Goal: Connect with others: Connect with other users

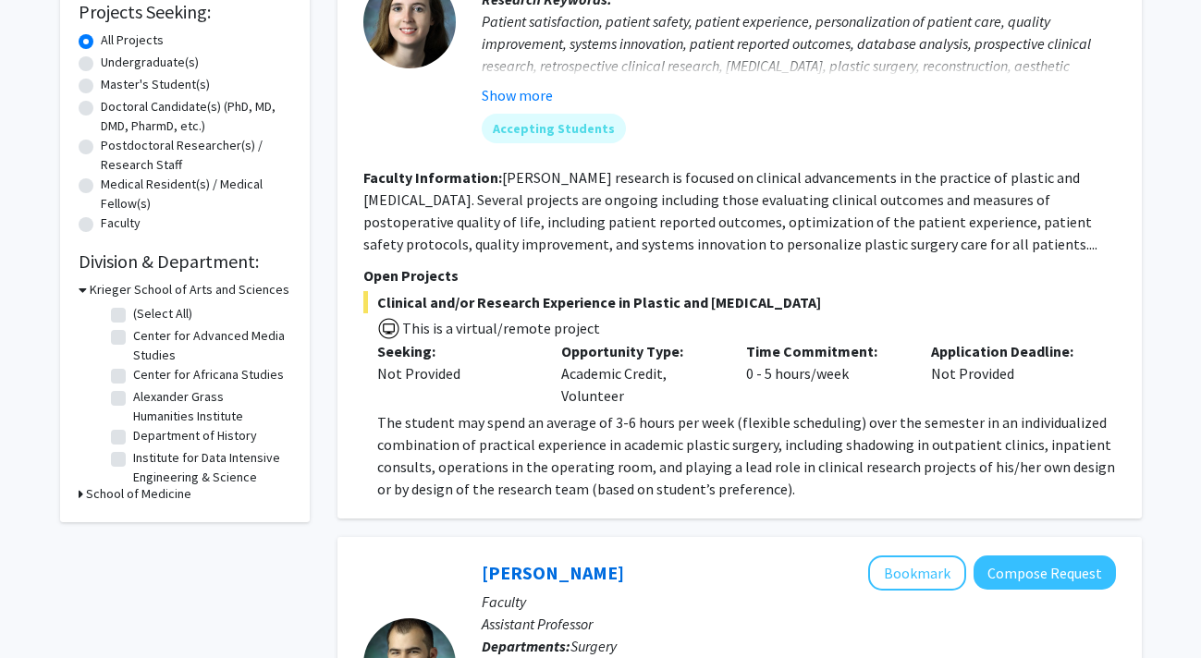
scroll to position [350, 0]
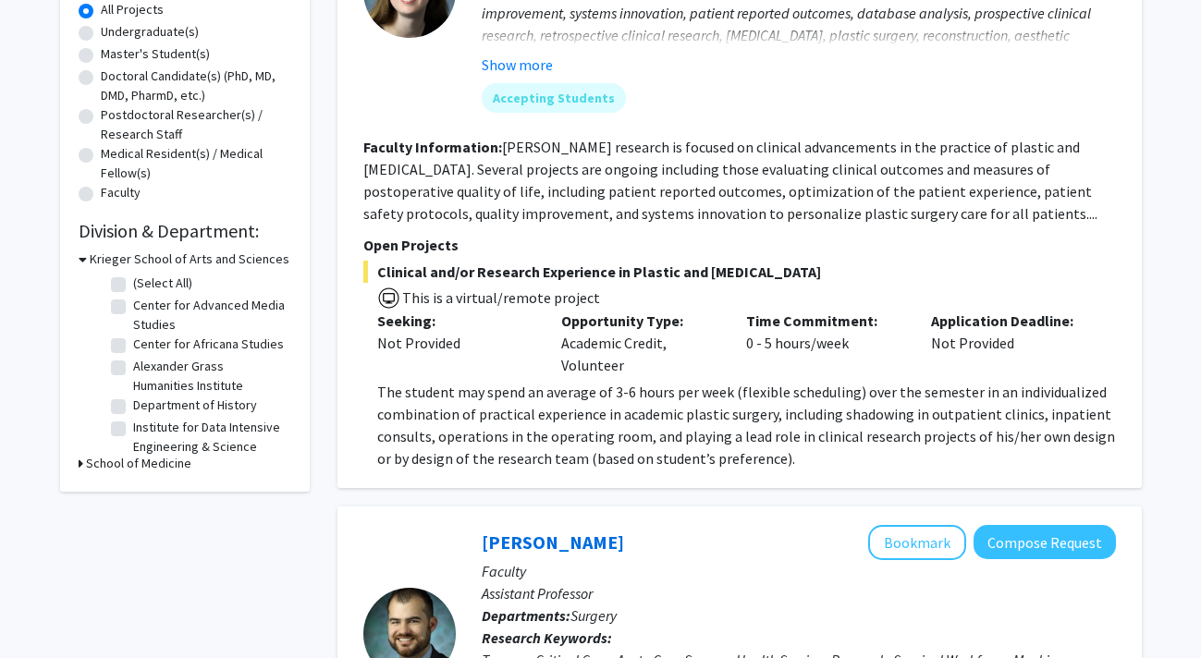
click at [458, 424] on p "The student may spend an average of 3-6 hours per week (flexible scheduling) ov…" at bounding box center [746, 425] width 739 height 89
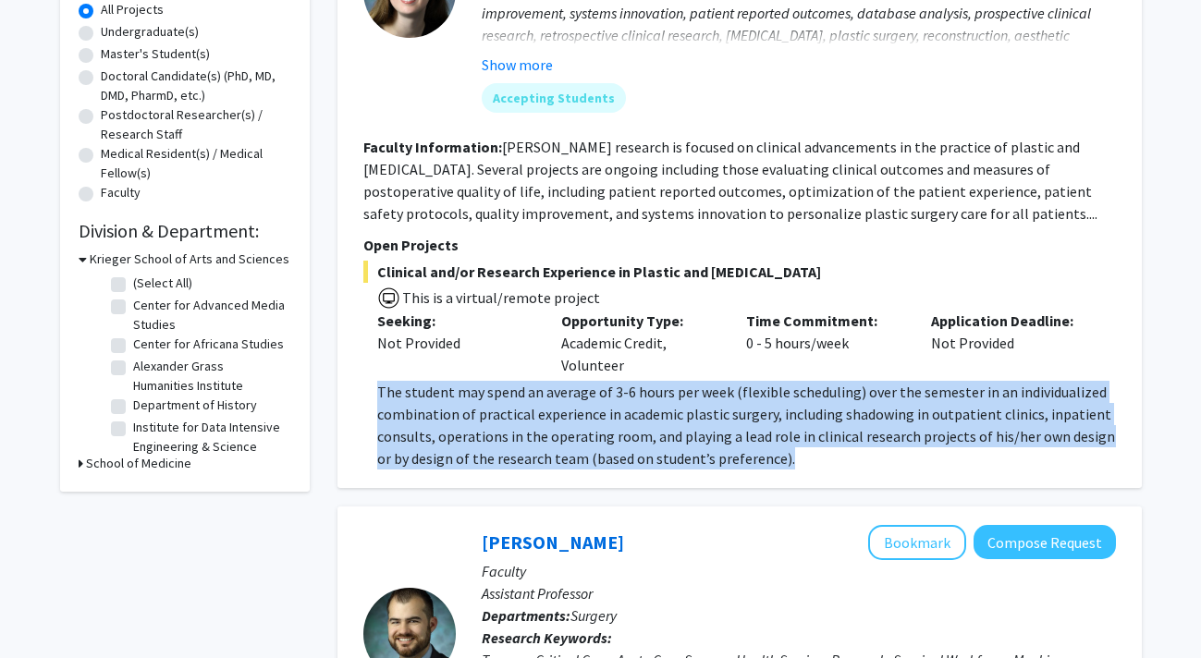
click at [458, 424] on p "The student may spend an average of 3-6 hours per week (flexible scheduling) ov…" at bounding box center [746, 425] width 739 height 89
click at [434, 436] on span "The student may spend an average of 3-6 hours per week (flexible scheduling) ov…" at bounding box center [746, 425] width 738 height 85
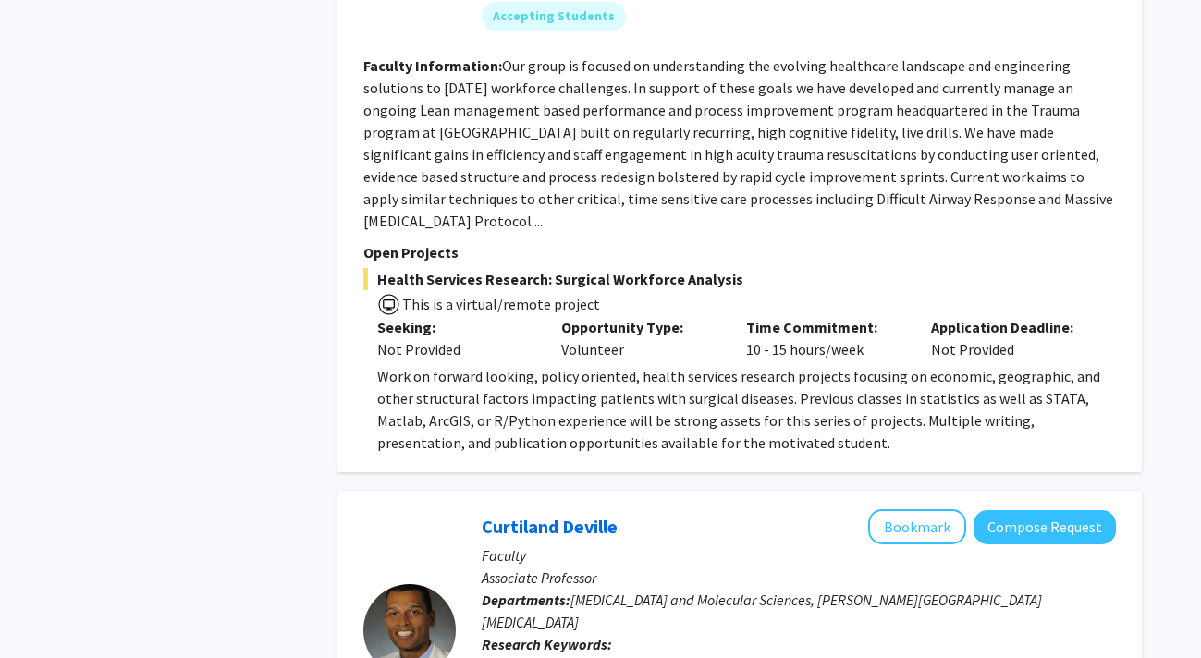
scroll to position [0, 0]
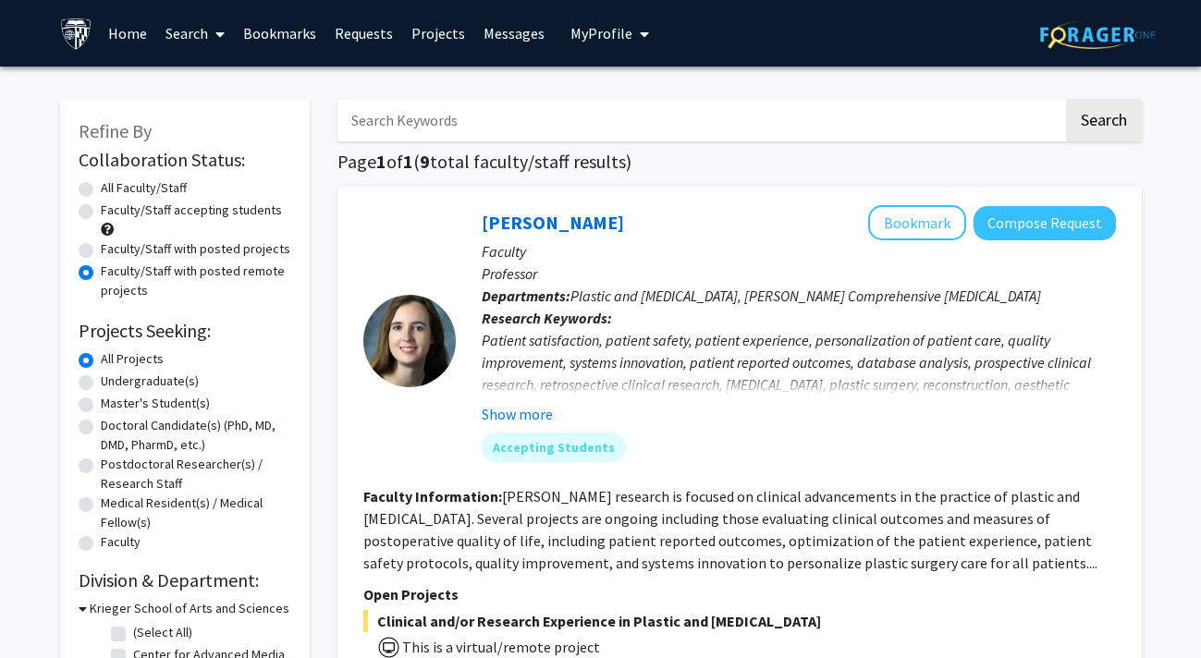
click at [365, 40] on link "Requests" at bounding box center [363, 33] width 77 height 65
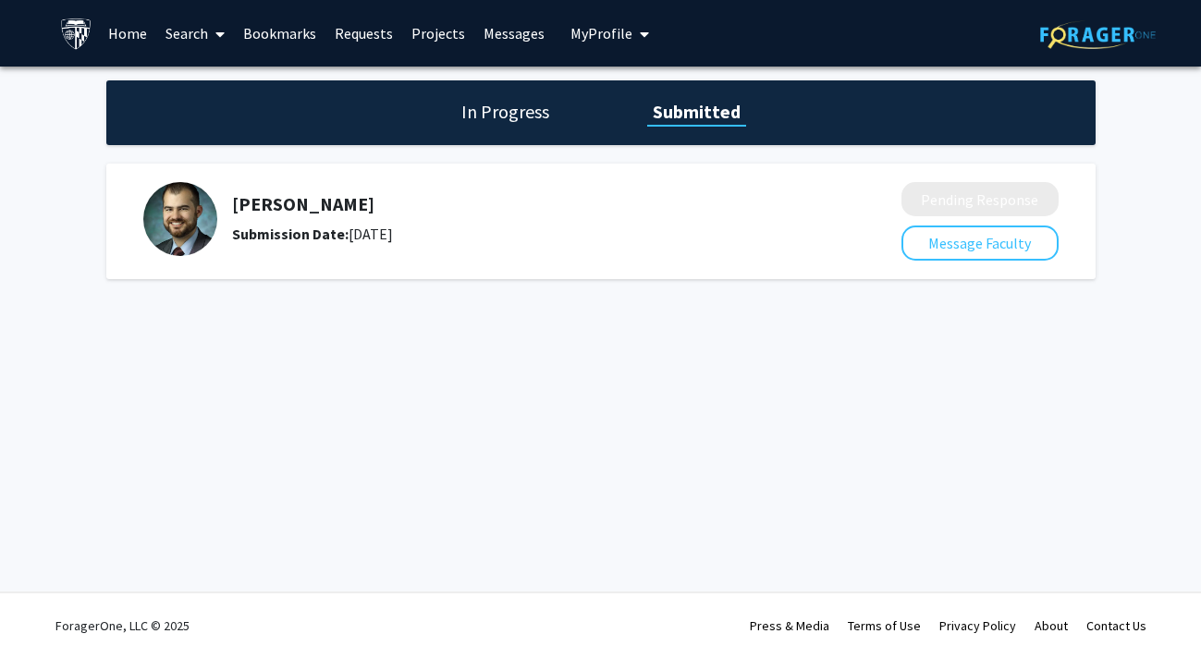
click at [217, 38] on icon at bounding box center [219, 34] width 9 height 15
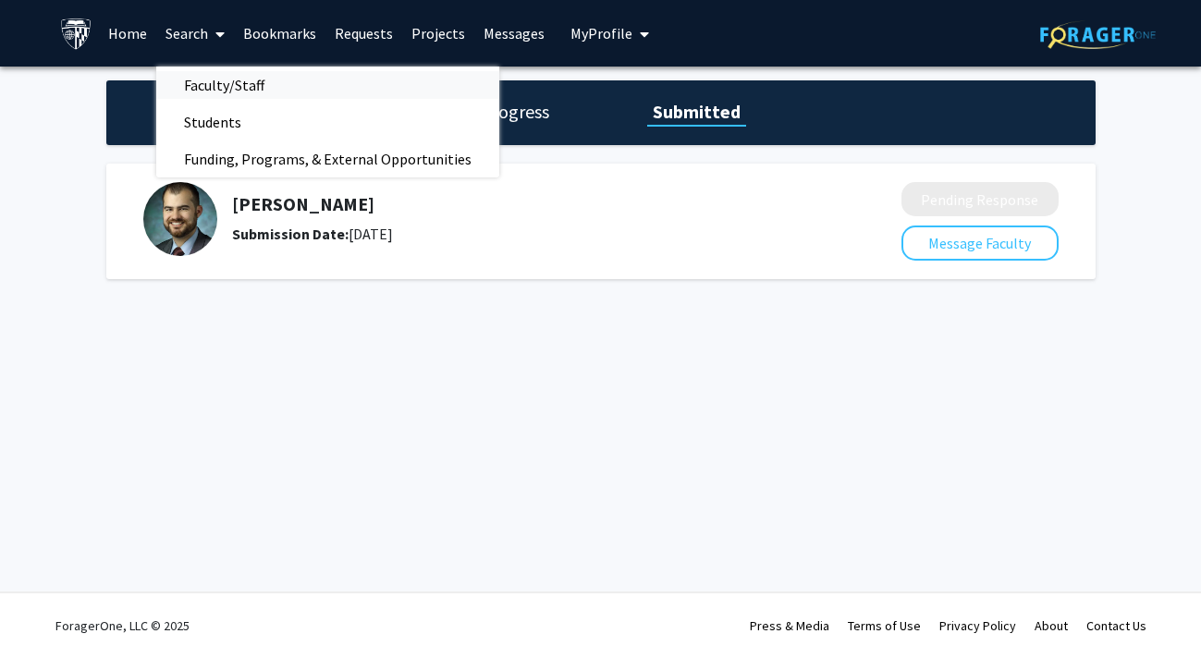
click at [208, 87] on span "Faculty/Staff" at bounding box center [224, 85] width 136 height 37
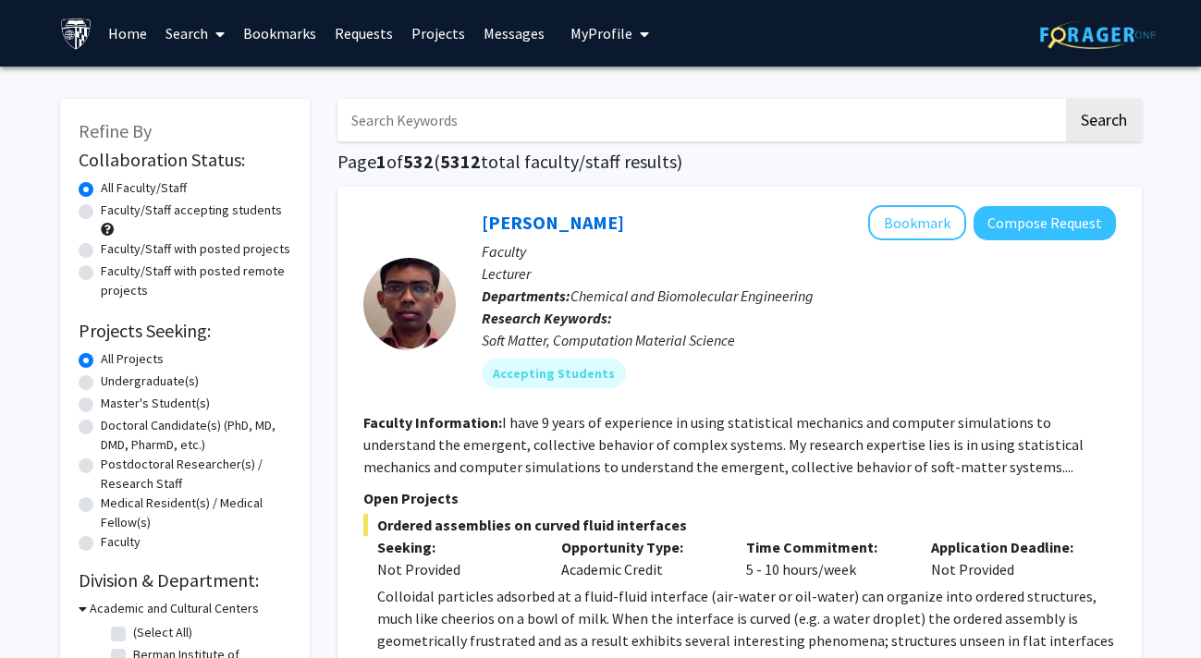
click at [129, 276] on label "Faculty/Staff with posted remote projects" at bounding box center [196, 281] width 190 height 39
click at [113, 274] on input "Faculty/Staff with posted remote projects" at bounding box center [107, 268] width 12 height 12
radio input "true"
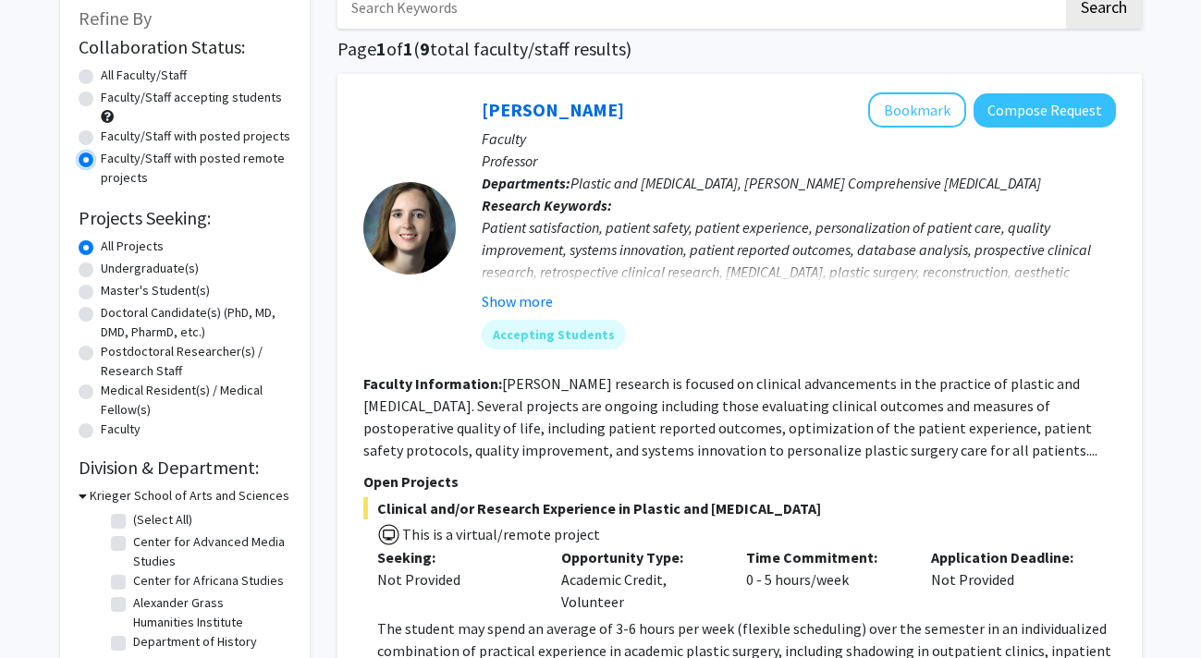
scroll to position [144, 0]
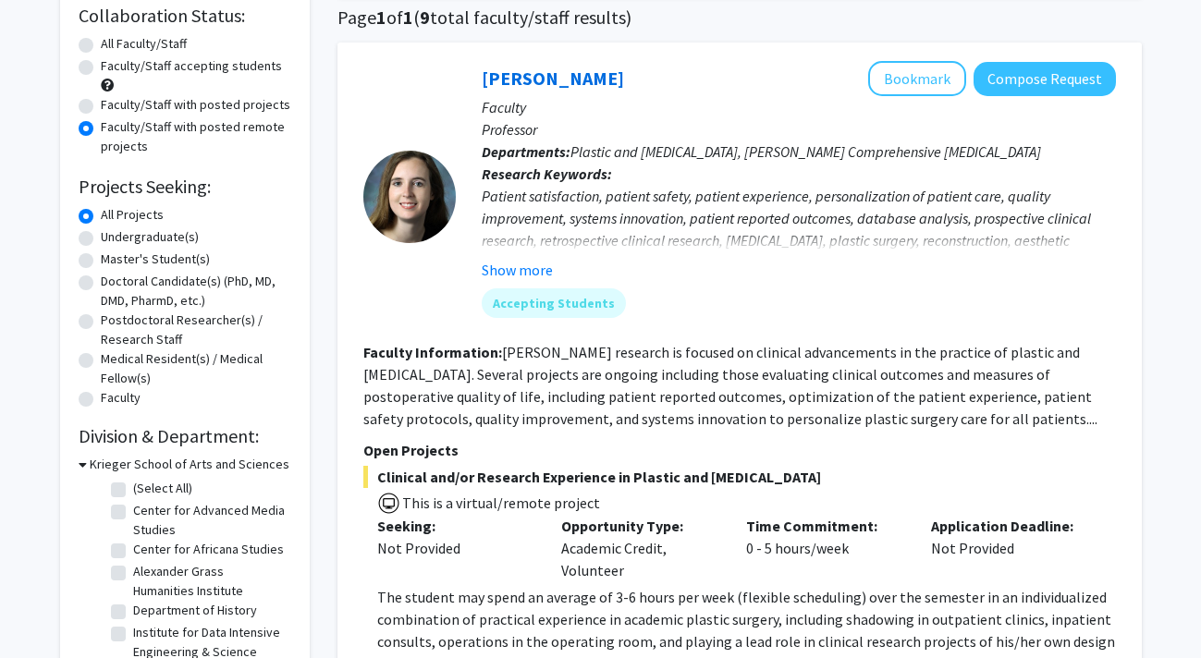
click at [163, 261] on label "Master's Student(s)" at bounding box center [155, 259] width 109 height 19
click at [113, 261] on input "Master's Student(s)" at bounding box center [107, 256] width 12 height 12
radio input "true"
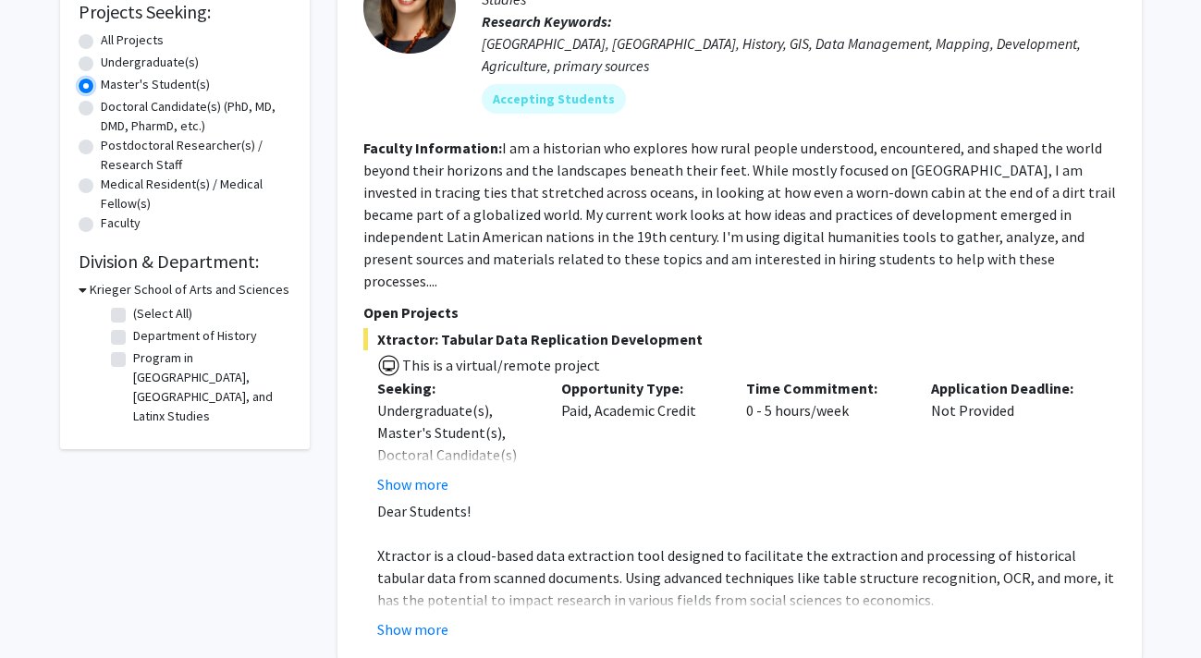
scroll to position [480, 0]
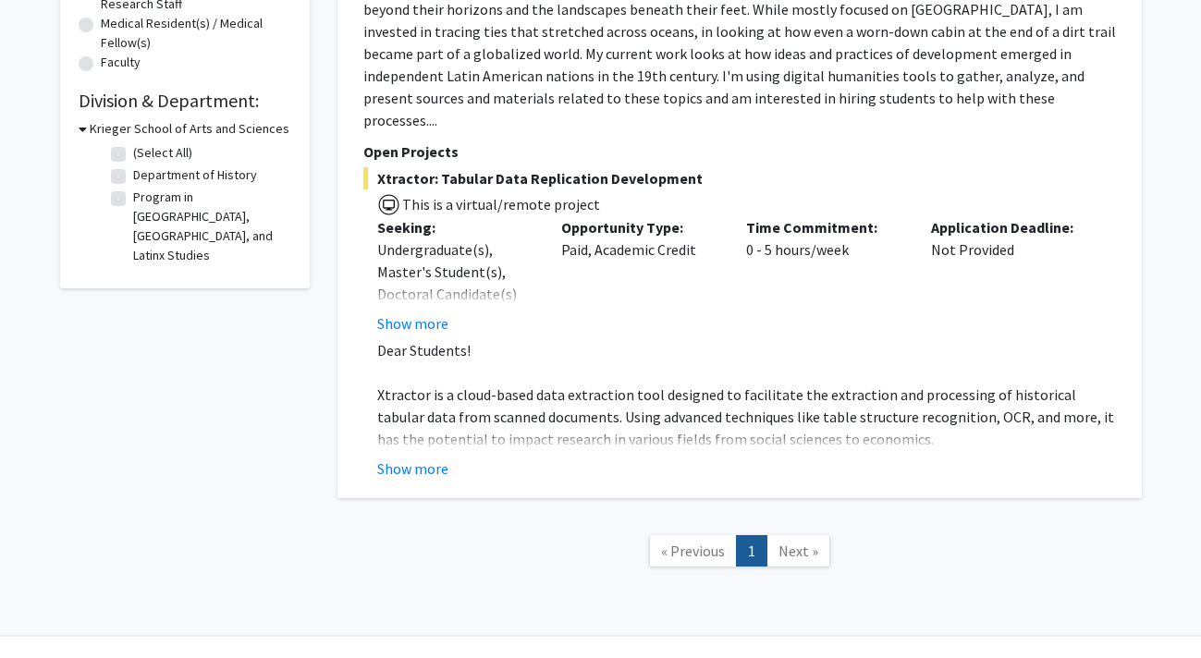
click at [786, 542] on span "Next »" at bounding box center [799, 551] width 40 height 18
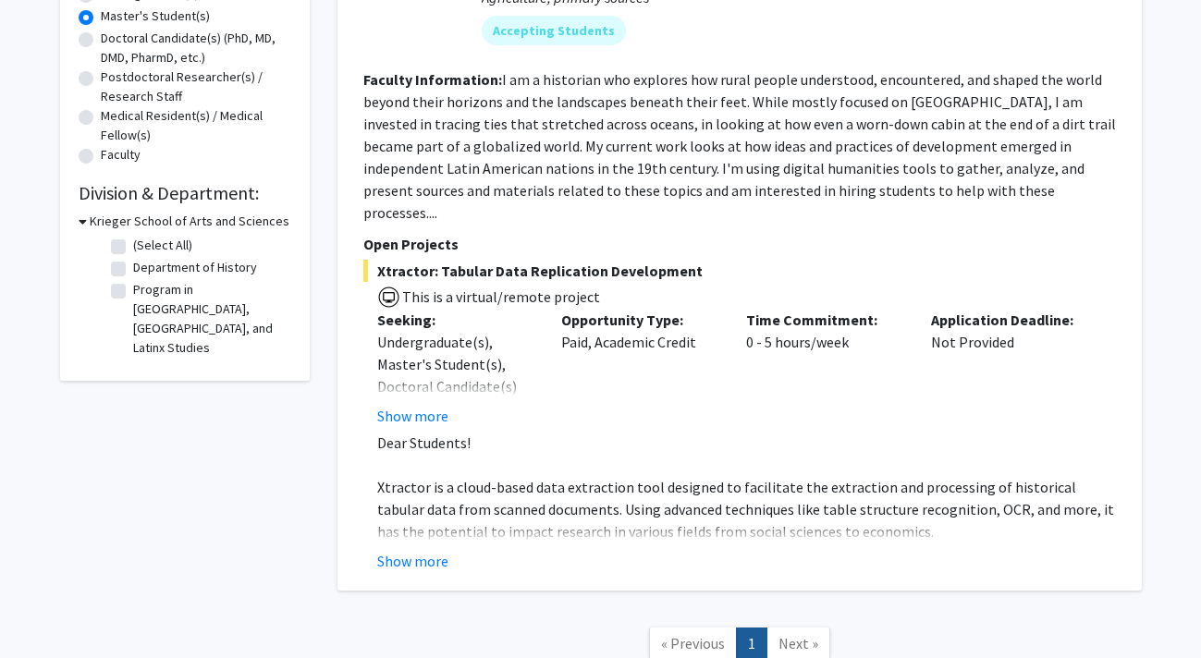
scroll to position [269, 0]
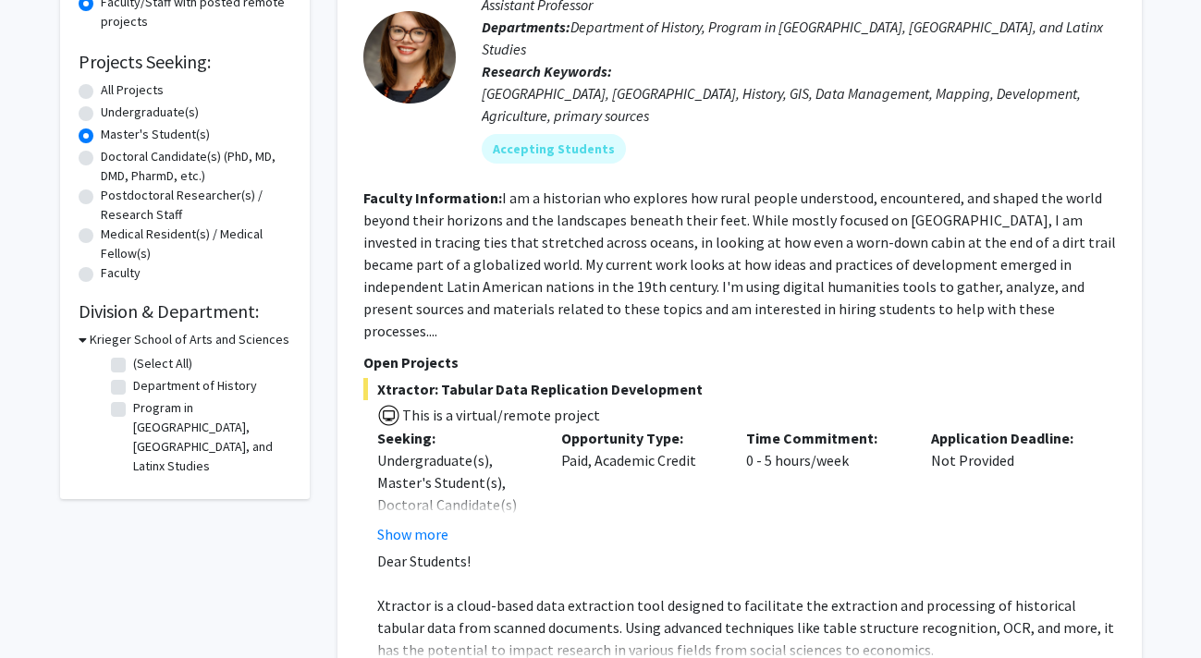
click at [178, 116] on label "Undergraduate(s)" at bounding box center [150, 112] width 98 height 19
click at [113, 115] on input "Undergraduate(s)" at bounding box center [107, 109] width 12 height 12
radio input "true"
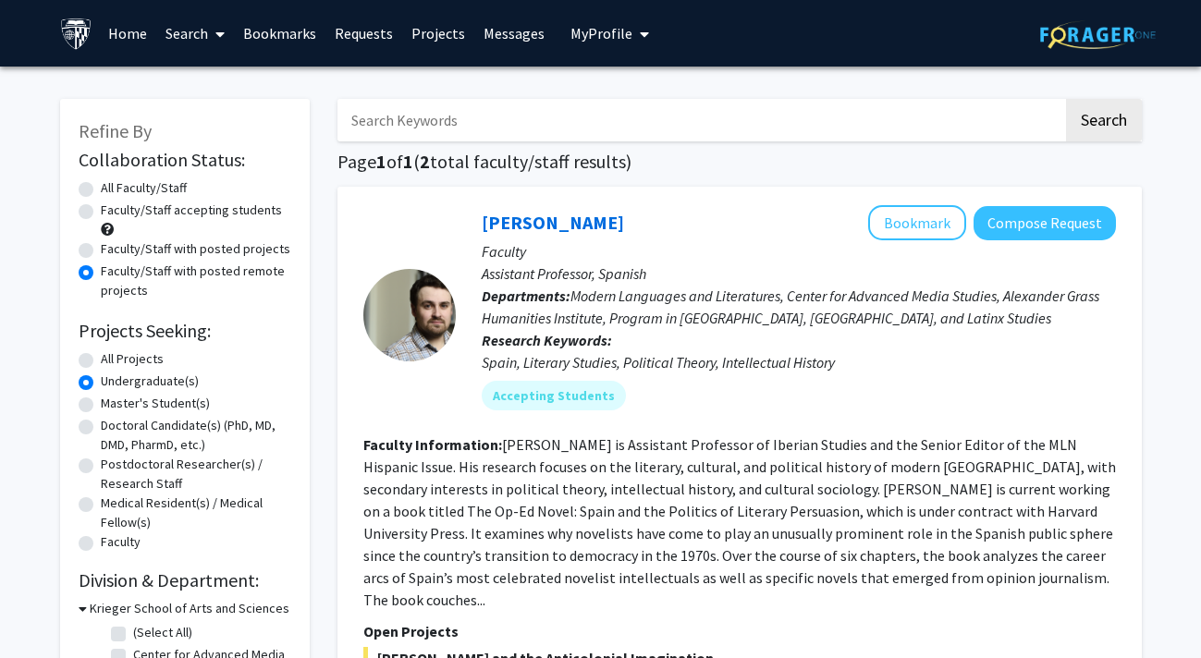
click at [122, 356] on label "All Projects" at bounding box center [132, 359] width 63 height 19
click at [113, 356] on input "All Projects" at bounding box center [107, 356] width 12 height 12
radio input "true"
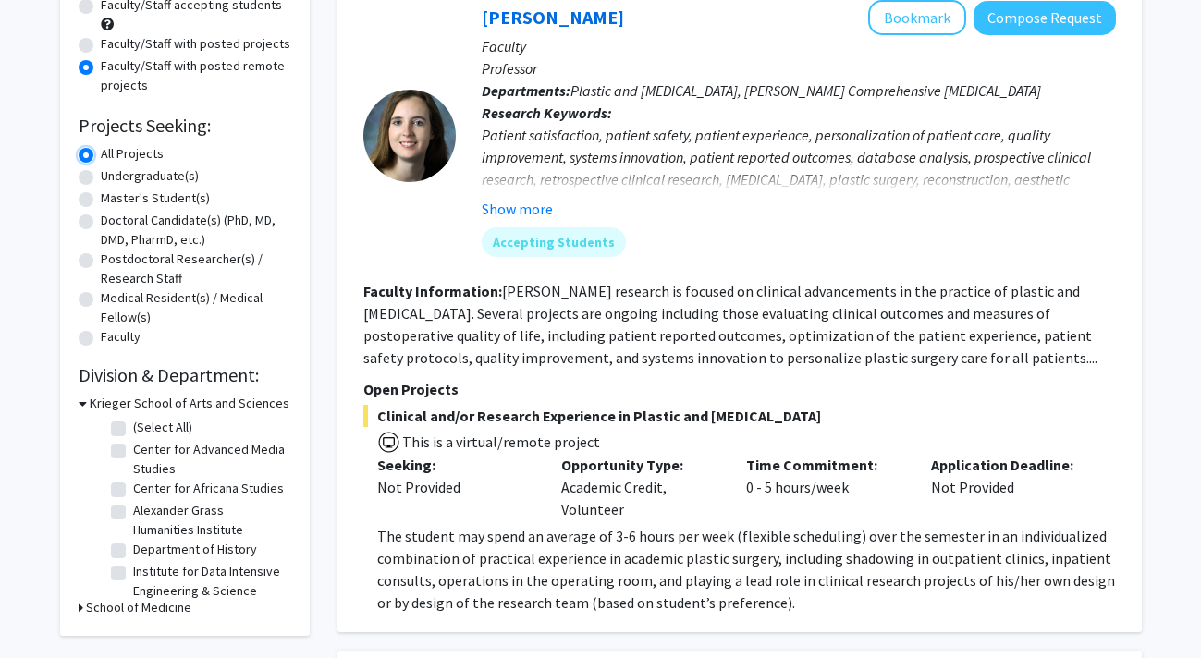
scroll to position [246, 0]
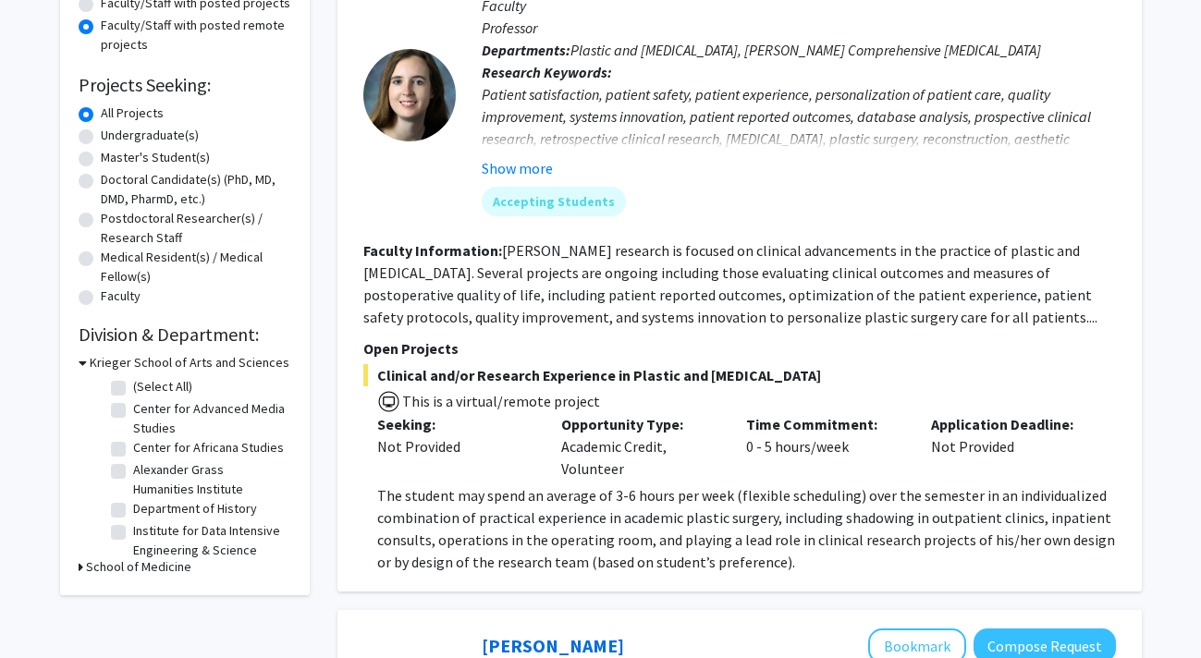
click at [510, 529] on p "The student may spend an average of 3-6 hours per week (flexible scheduling) ov…" at bounding box center [746, 528] width 739 height 89
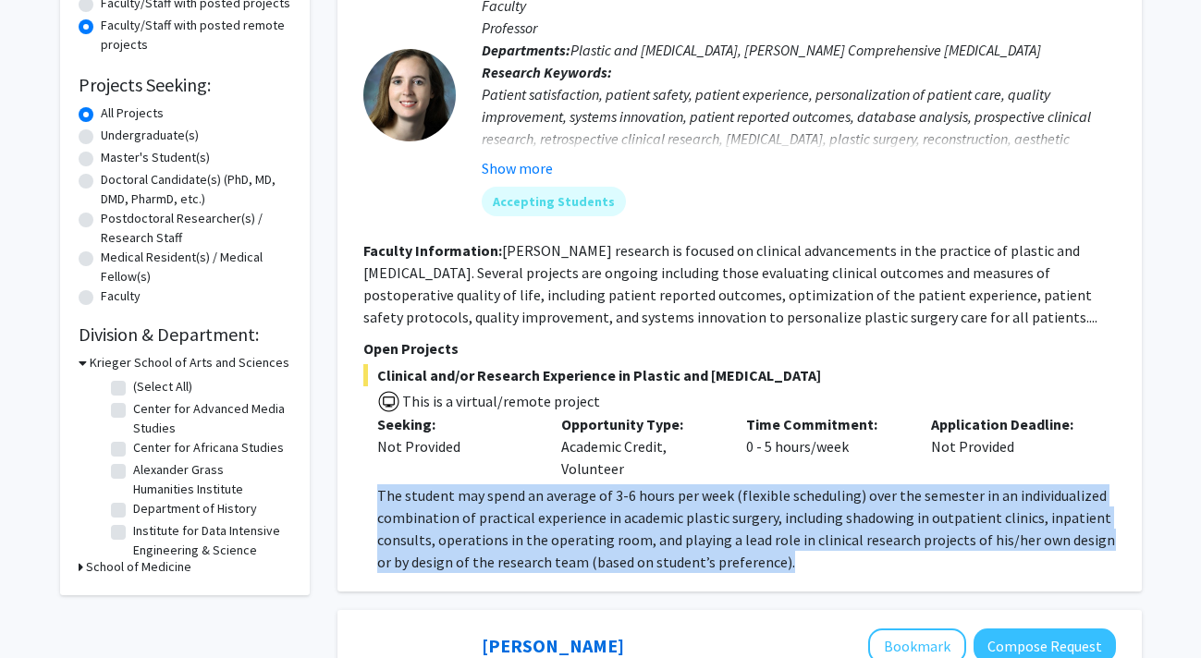
click at [510, 529] on p "The student may spend an average of 3-6 hours per week (flexible scheduling) ov…" at bounding box center [746, 528] width 739 height 89
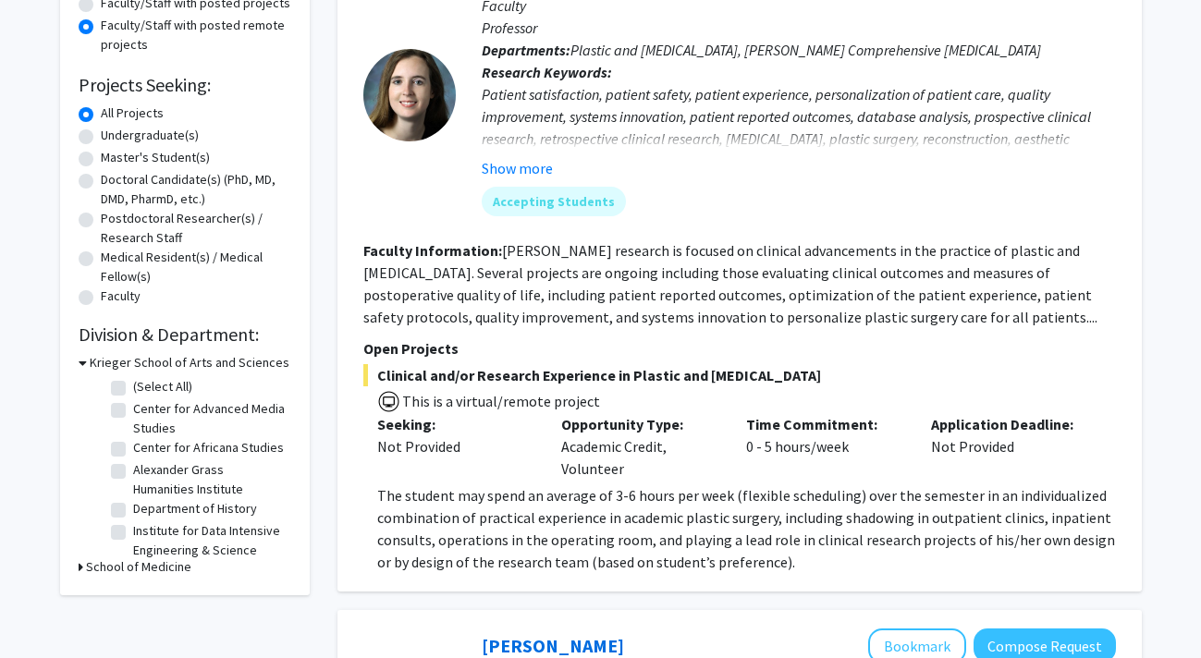
click at [534, 308] on fg-read-more "[PERSON_NAME] research is focused on clinical advancements in the practice of p…" at bounding box center [730, 283] width 734 height 85
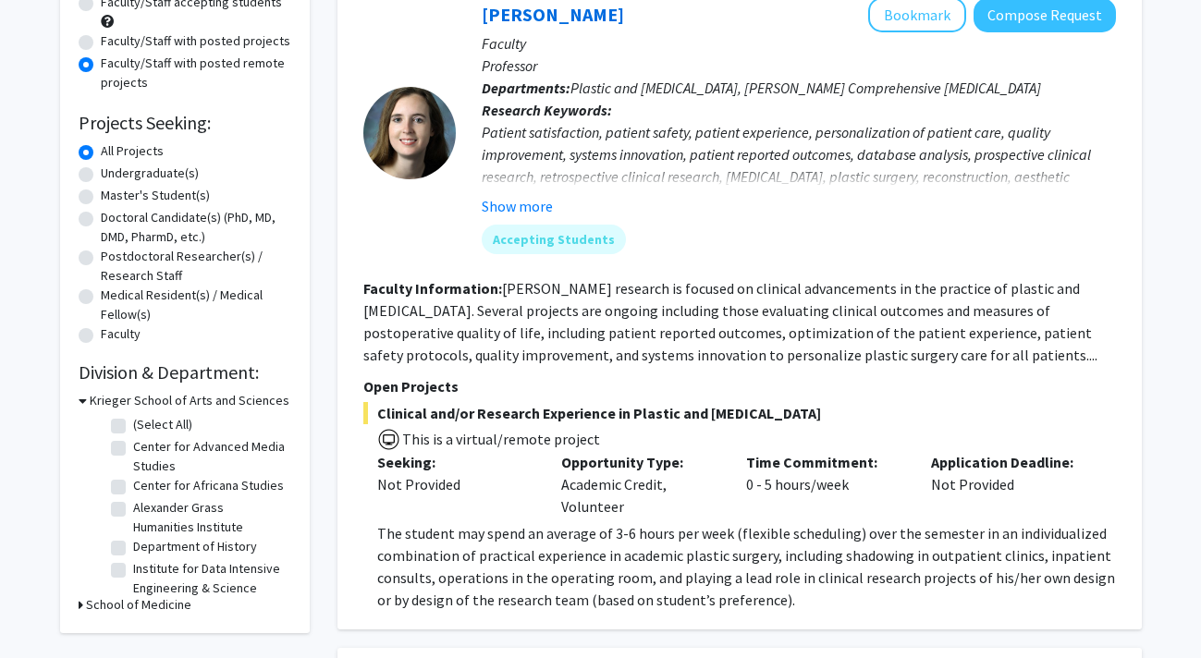
scroll to position [200, 0]
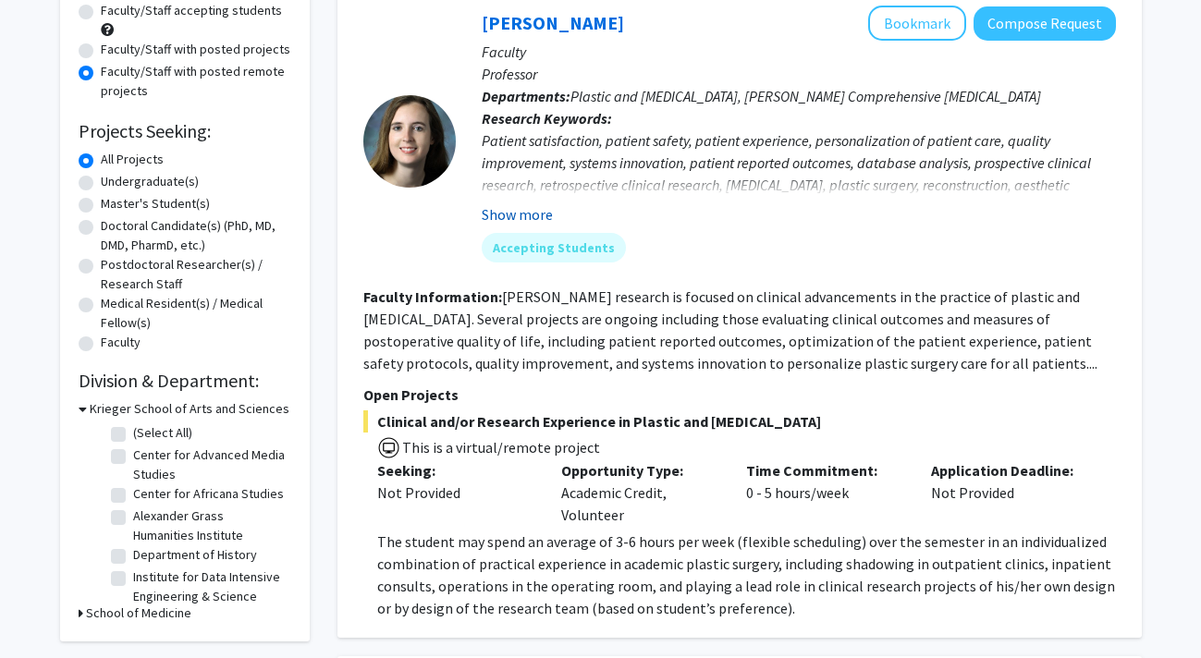
click at [531, 214] on button "Show more" at bounding box center [517, 214] width 71 height 22
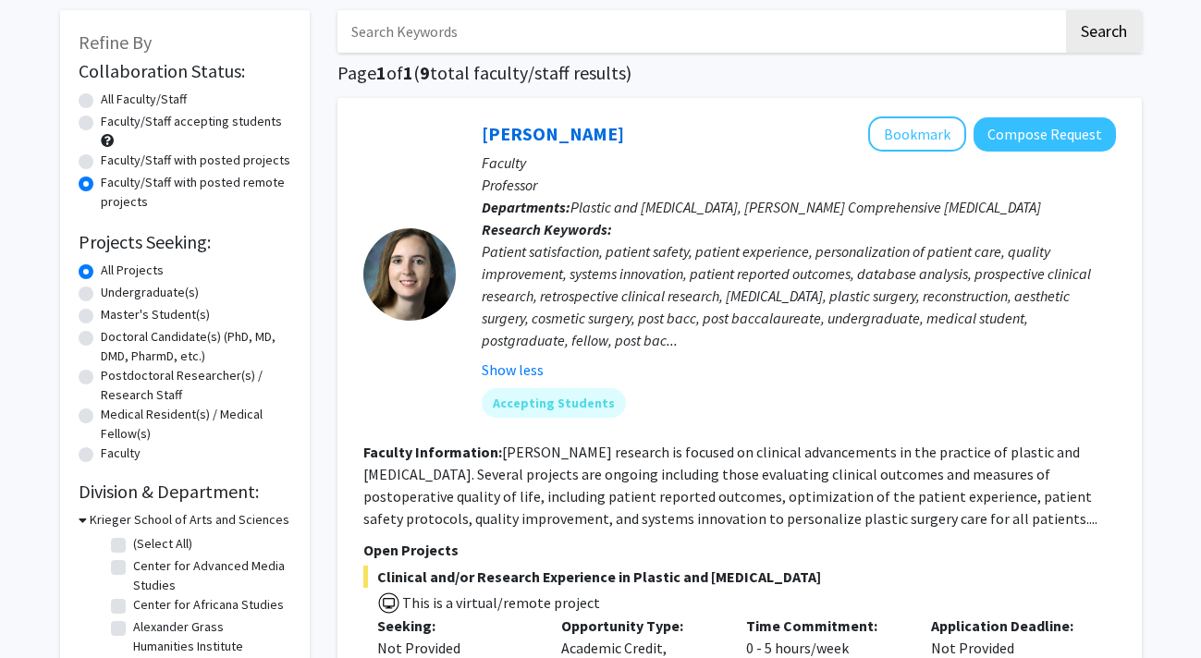
scroll to position [102, 0]
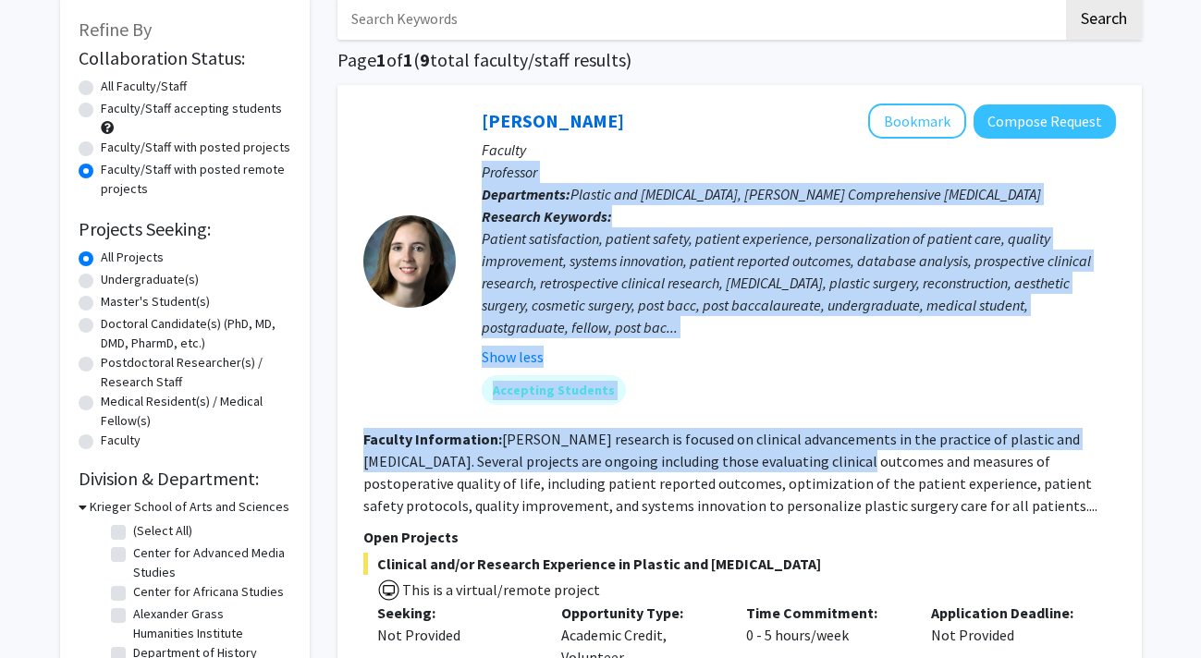
drag, startPoint x: 750, startPoint y: 159, endPoint x: 852, endPoint y: 472, distance: 328.9
click at [852, 470] on fg-search-faculty "[PERSON_NAME] Bookmark Compose Request Faculty Professor Departments: Plastic a…" at bounding box center [739, 433] width 753 height 658
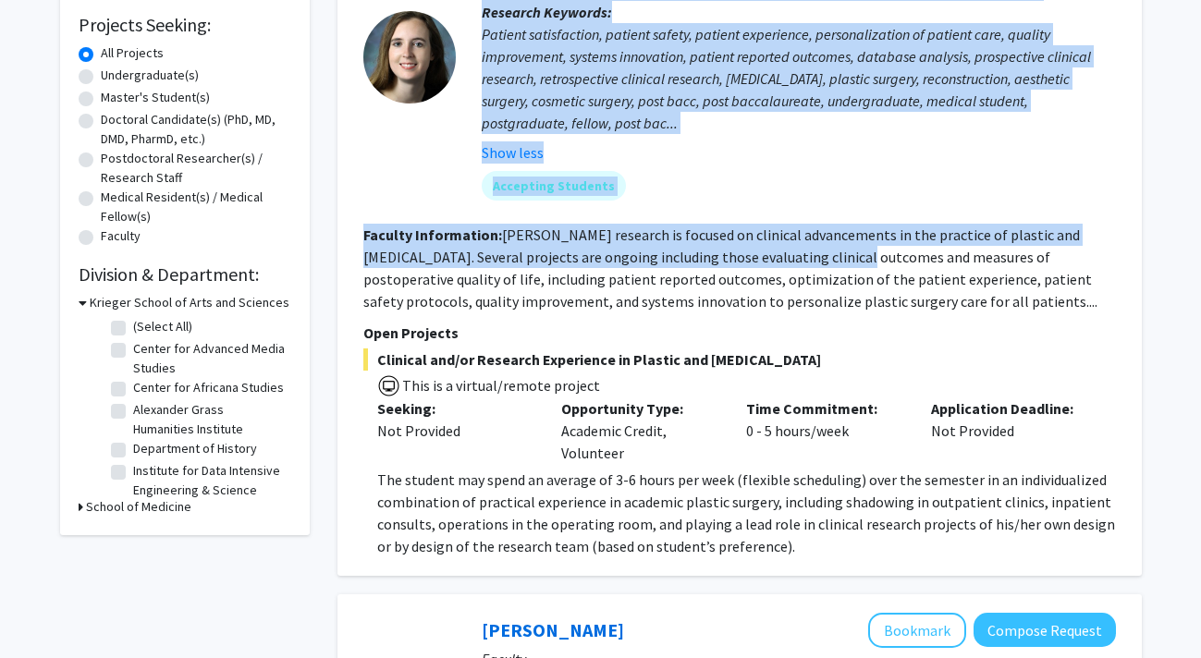
scroll to position [308, 0]
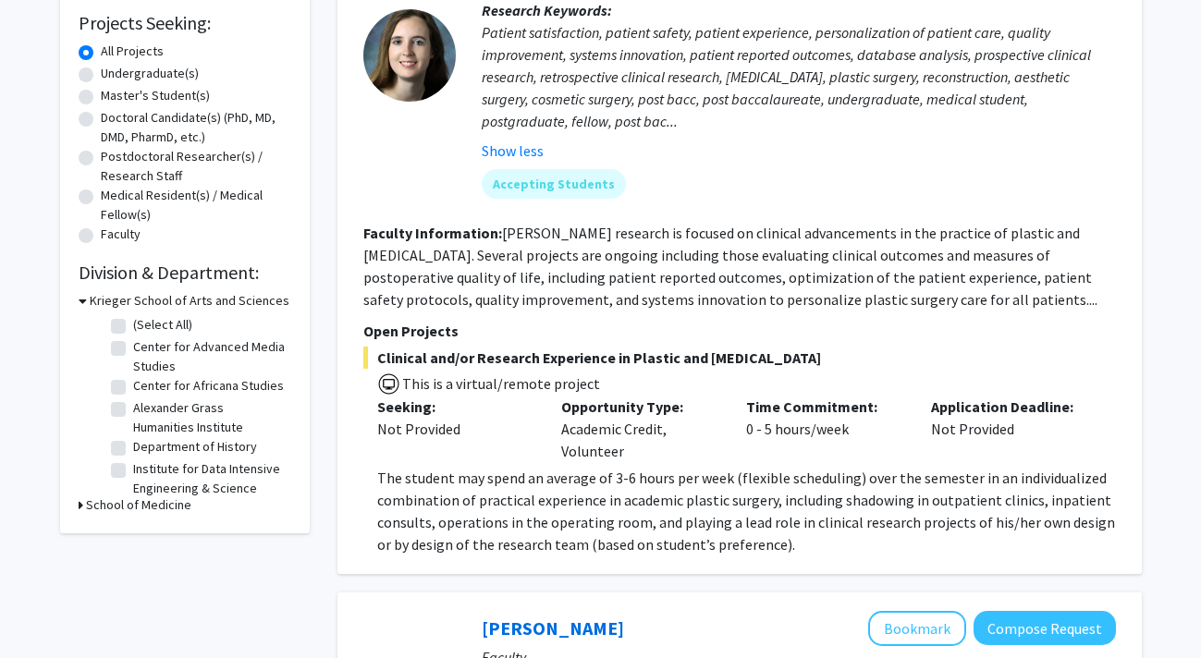
click at [852, 472] on span "The student may spend an average of 3-6 hours per week (flexible scheduling) ov…" at bounding box center [746, 511] width 738 height 85
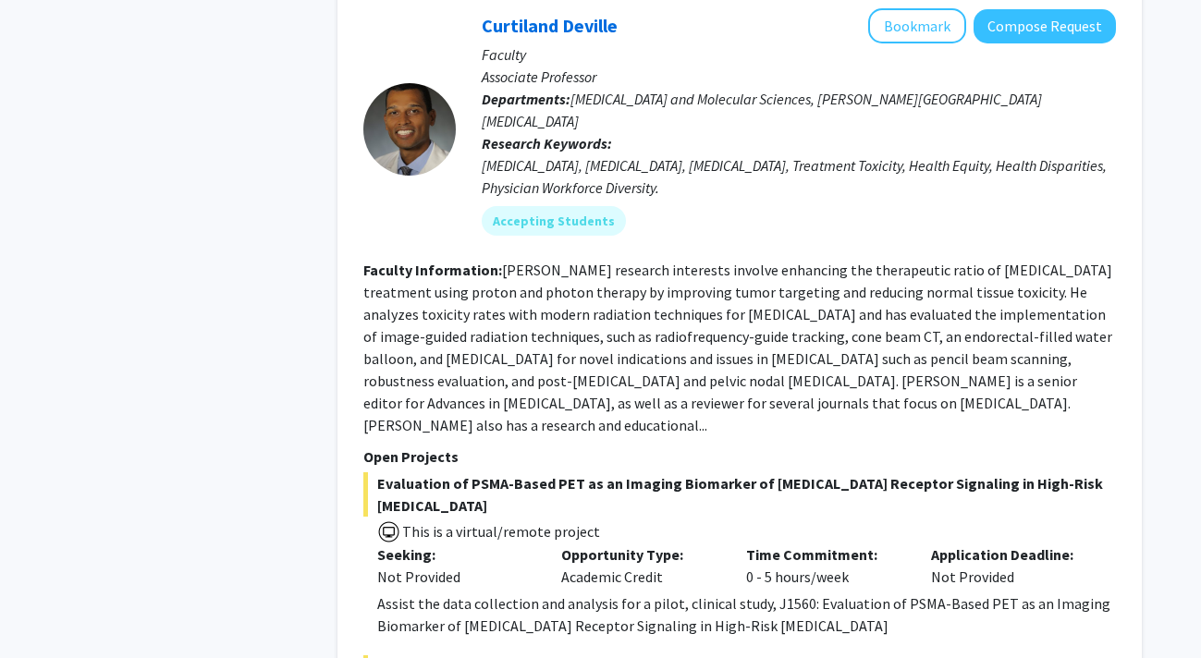
scroll to position [1591, 0]
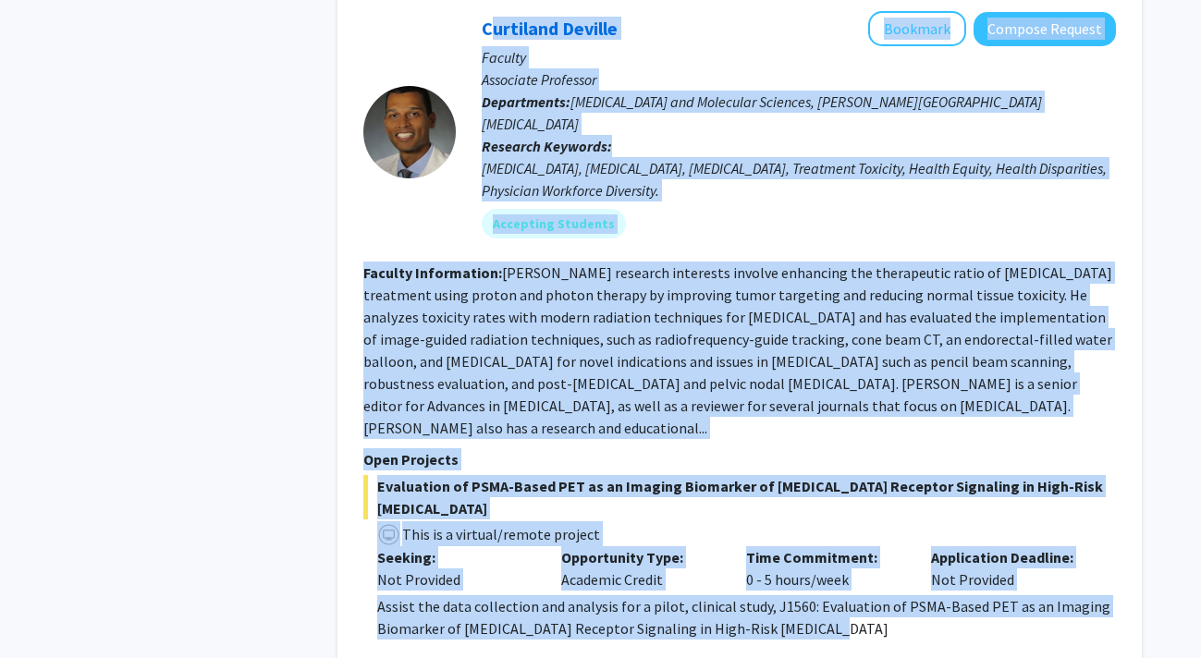
drag, startPoint x: 471, startPoint y: 29, endPoint x: 929, endPoint y: 579, distance: 716.2
click at [929, 579] on fg-search-faculty "[PERSON_NAME] Bookmark Compose Request Faculty Associate Professor Departments:…" at bounding box center [739, 394] width 753 height 767
copy fg-search-faculty "Loremipsu Dolorsi Ametcons Adipisc Elitsed Doeiusm Temporinc Utlaboree Dolorema…"
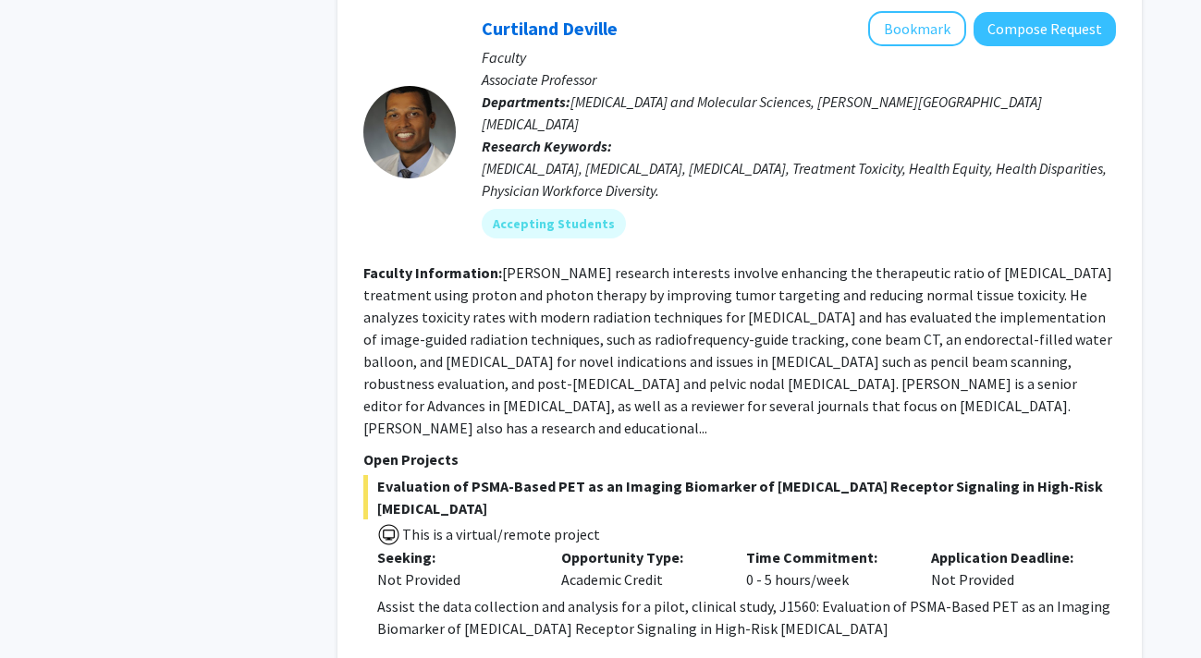
click at [1106, 135] on p "Research Keywords: [MEDICAL_DATA], [MEDICAL_DATA], [MEDICAL_DATA], Treatment To…" at bounding box center [799, 168] width 634 height 67
click at [1086, 33] on button "Compose Request" at bounding box center [1045, 29] width 142 height 34
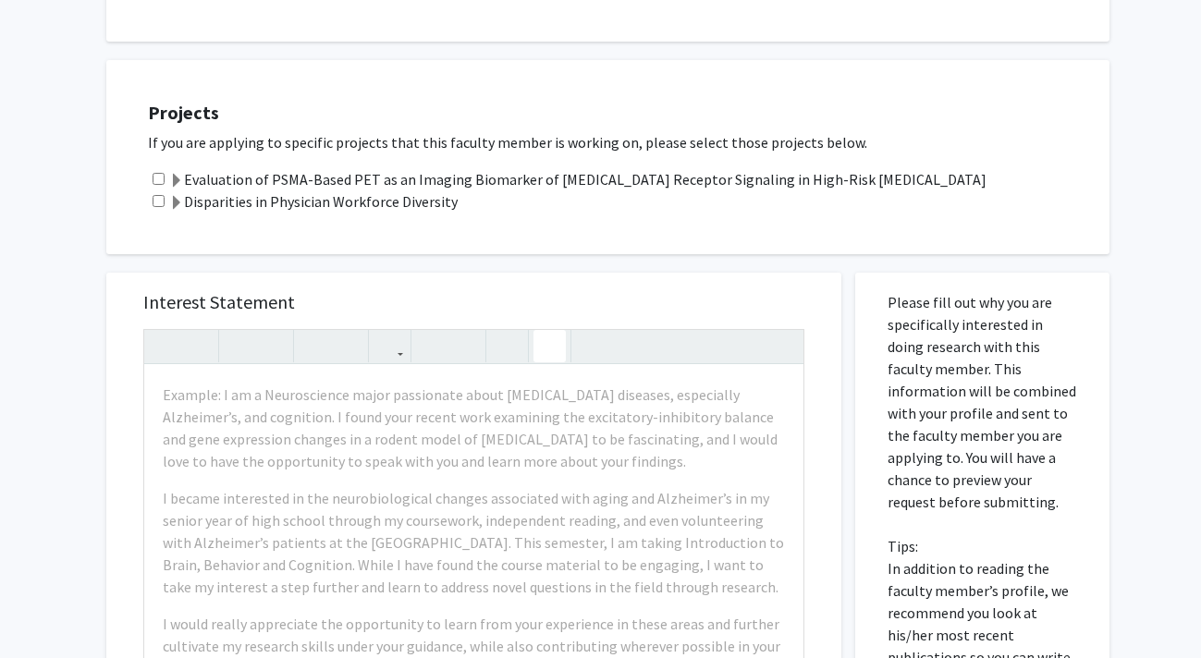
scroll to position [551, 0]
click at [448, 178] on label "Evaluation of PSMA-Based PET as an Imaging Biomarker of [MEDICAL_DATA] Receptor…" at bounding box center [577, 178] width 817 height 22
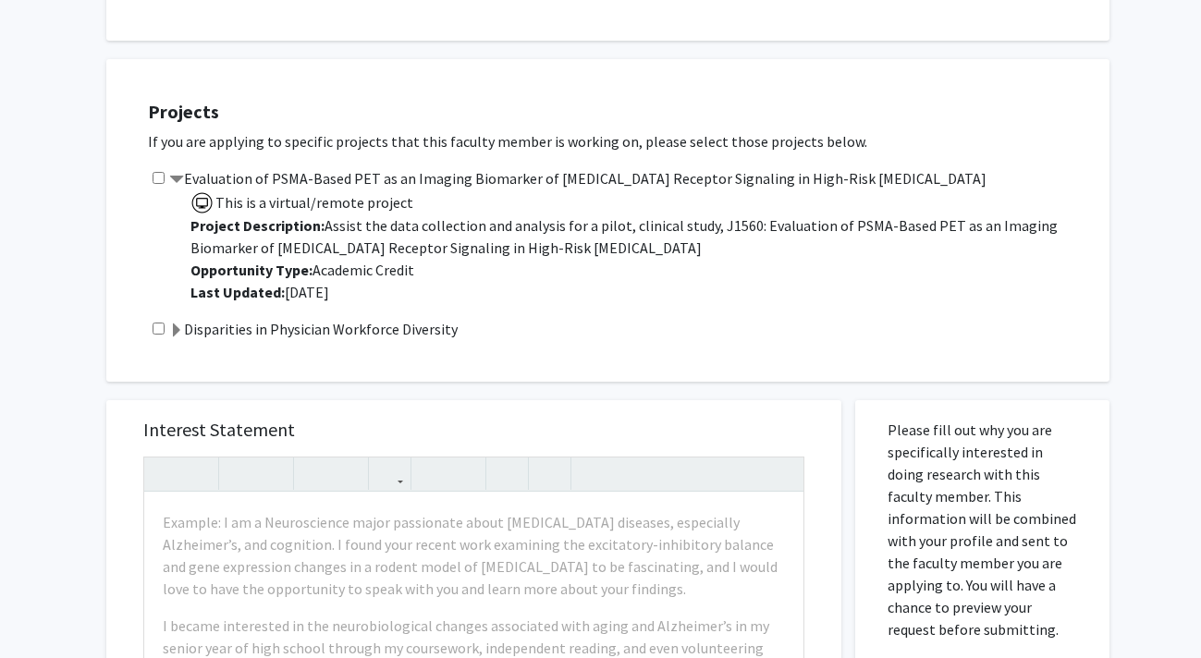
click at [379, 178] on label "Evaluation of PSMA-Based PET as an Imaging Biomarker of [MEDICAL_DATA] Receptor…" at bounding box center [577, 178] width 817 height 22
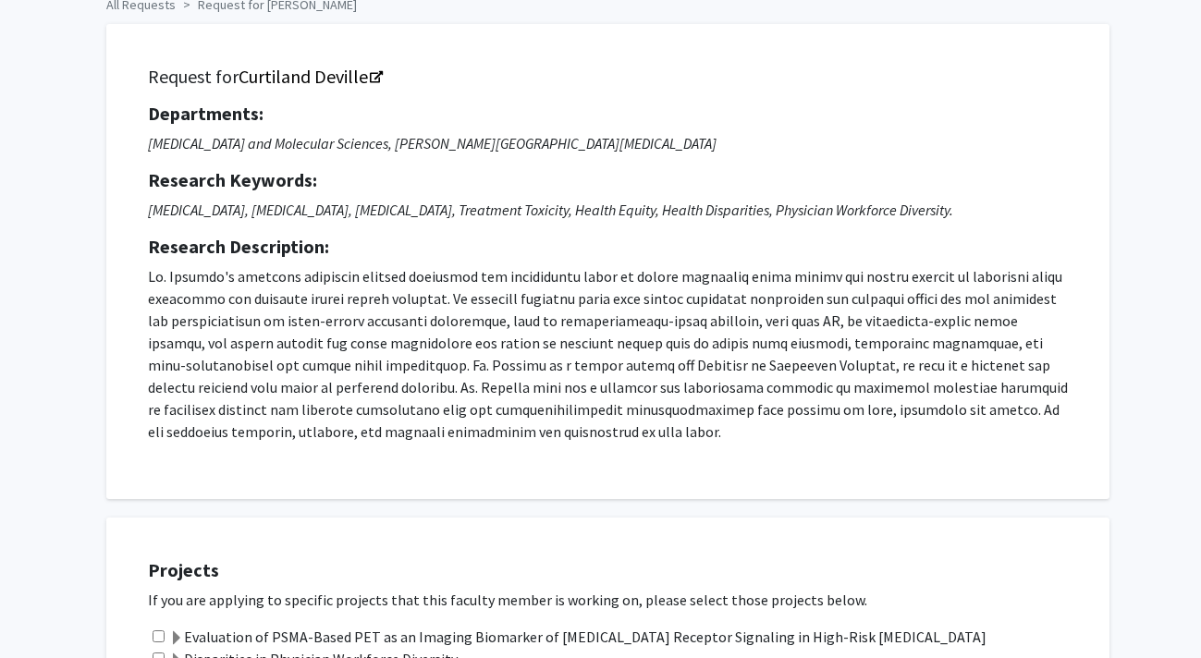
scroll to position [0, 0]
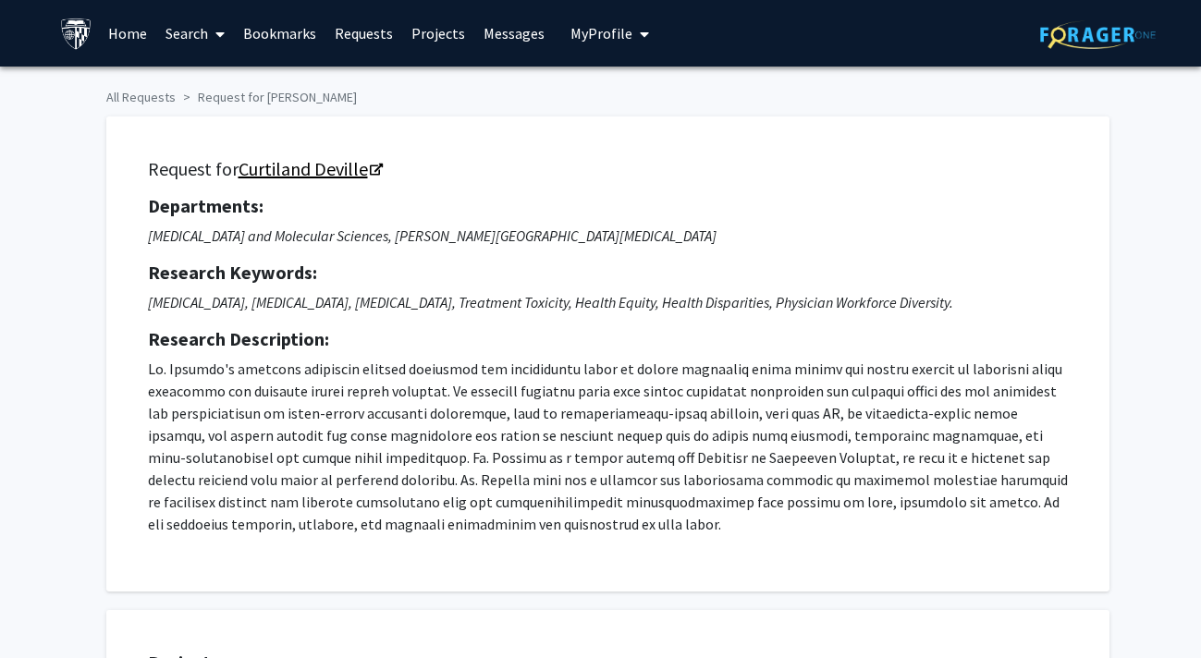
click at [290, 169] on link "Curtiland Deville" at bounding box center [310, 168] width 142 height 23
click at [185, 32] on link "Search" at bounding box center [195, 33] width 78 height 65
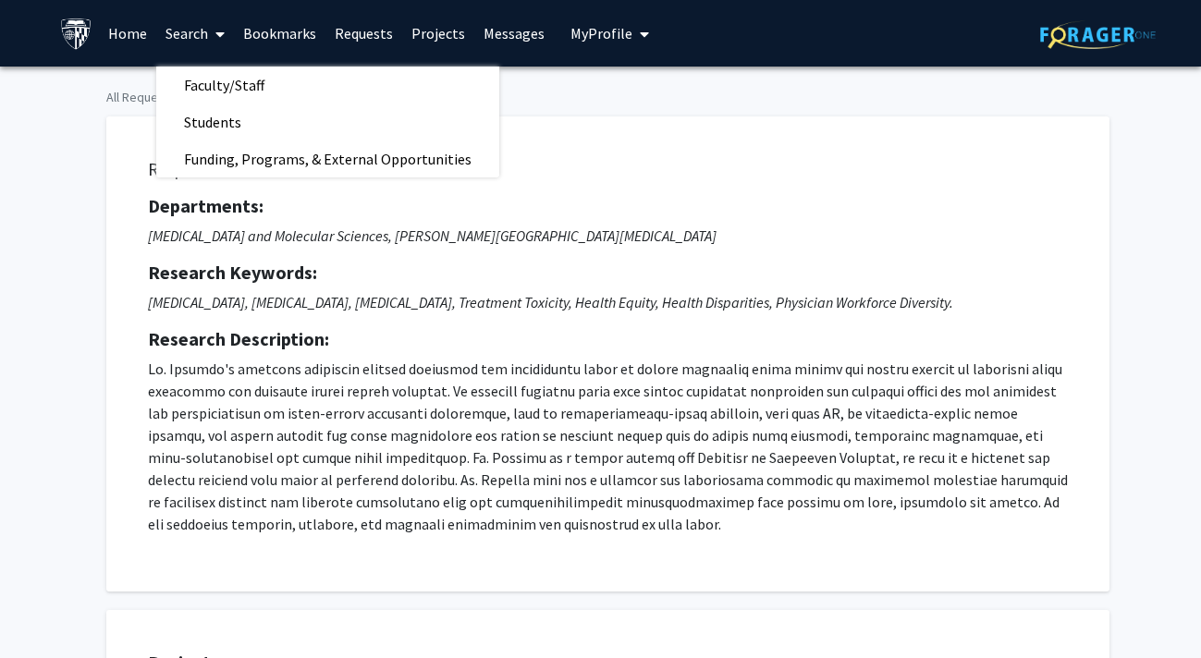
click at [130, 25] on link "Home" at bounding box center [127, 33] width 57 height 65
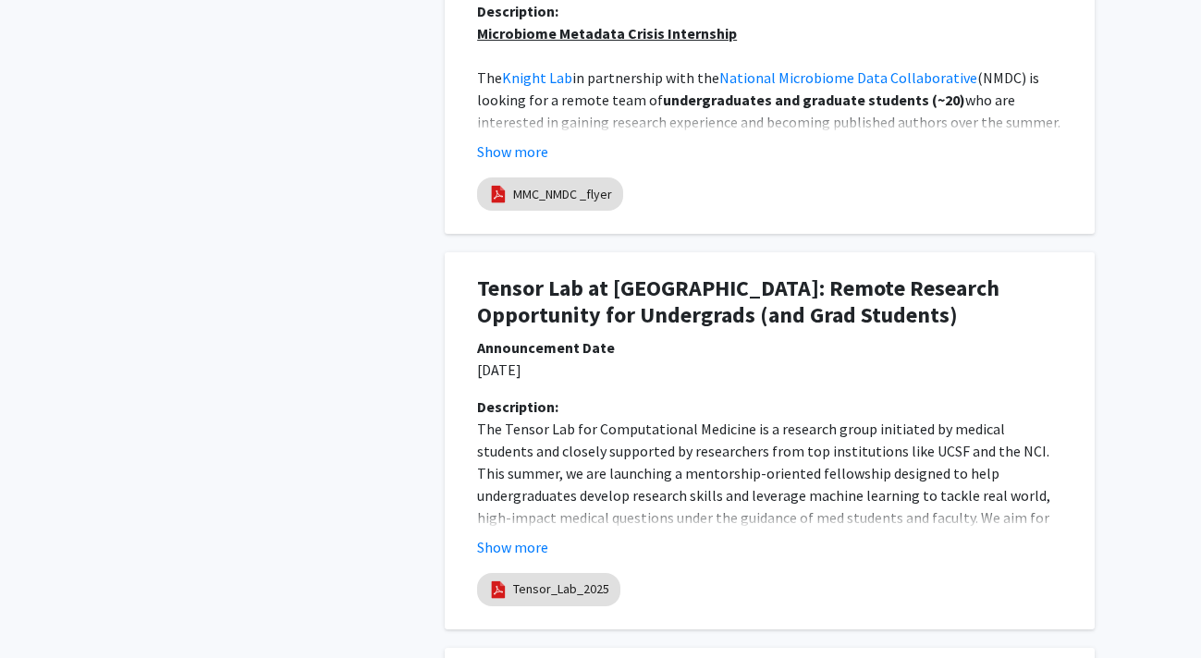
scroll to position [341, 0]
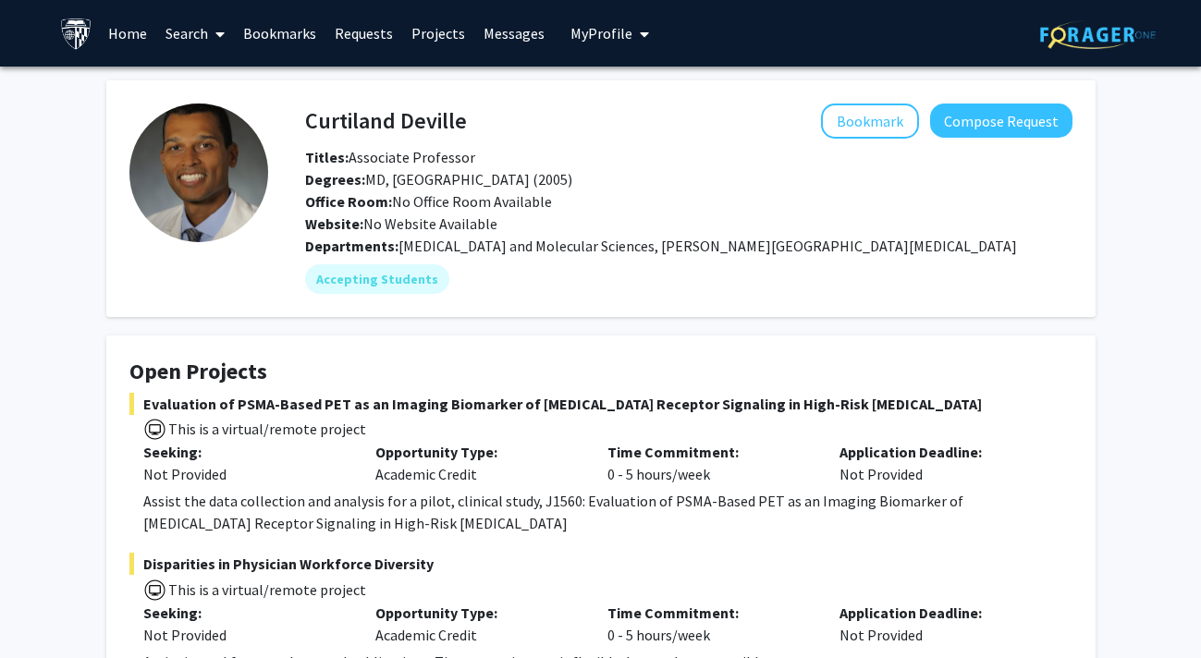
click at [402, 26] on link "Projects" at bounding box center [438, 33] width 72 height 65
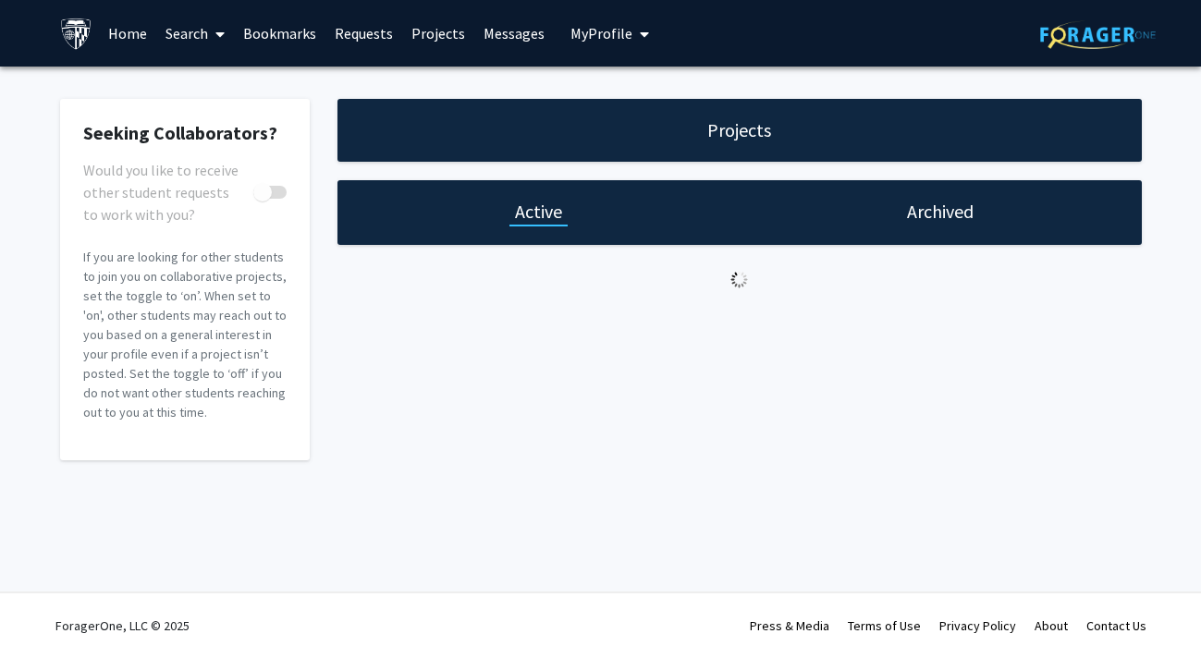
checkbox input "true"
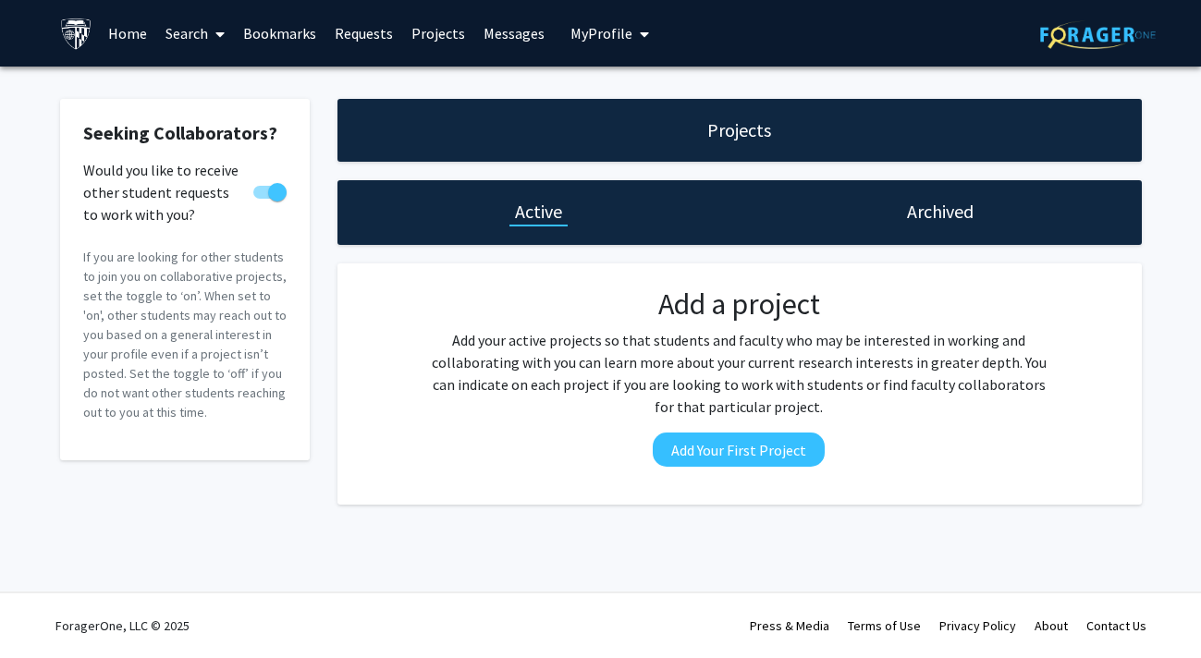
click at [182, 35] on link "Search" at bounding box center [195, 33] width 78 height 65
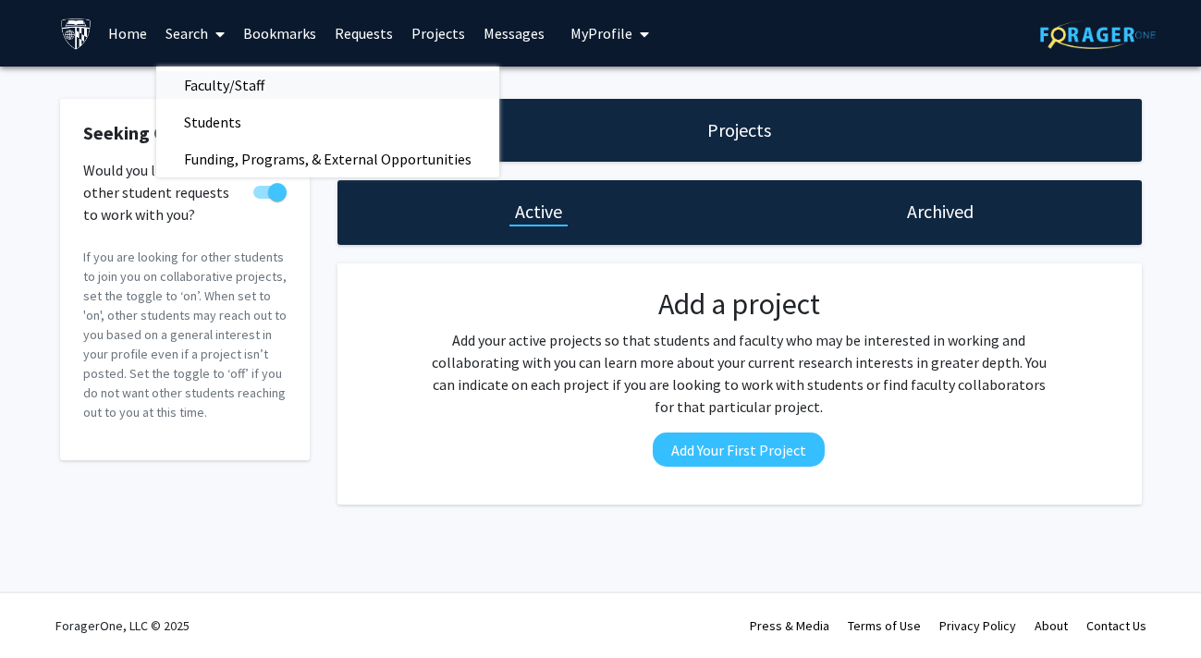
click at [217, 84] on span "Faculty/Staff" at bounding box center [224, 85] width 136 height 37
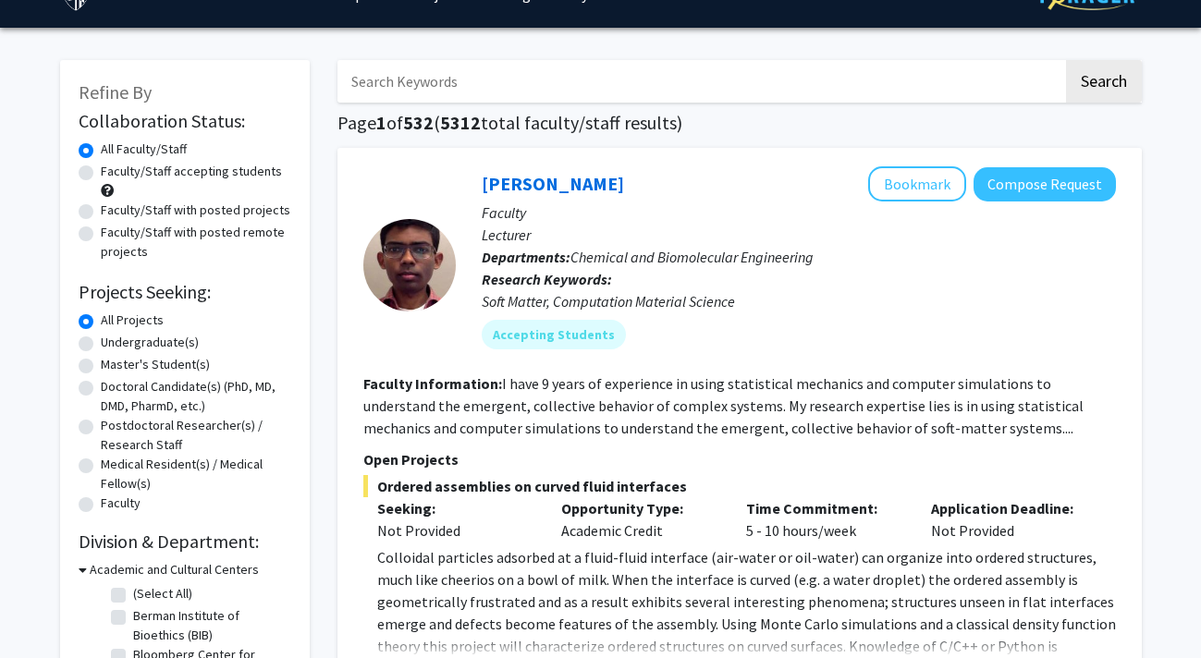
scroll to position [42, 0]
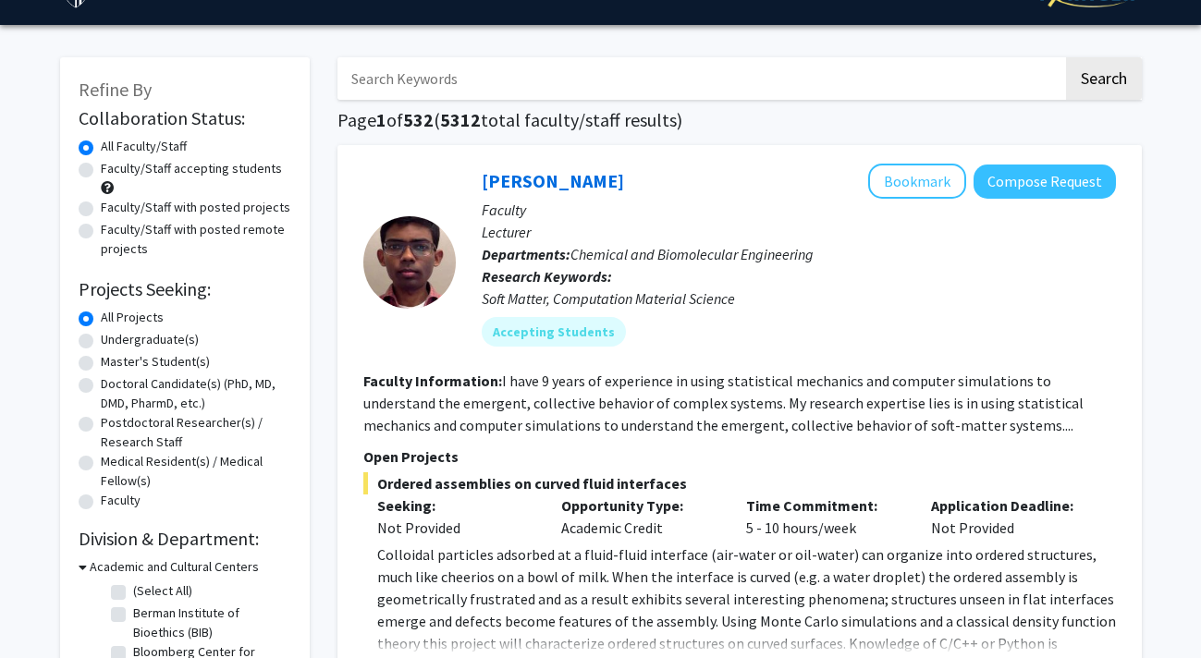
click at [192, 229] on label "Faculty/Staff with posted remote projects" at bounding box center [196, 239] width 190 height 39
click at [113, 229] on input "Faculty/Staff with posted remote projects" at bounding box center [107, 226] width 12 height 12
radio input "true"
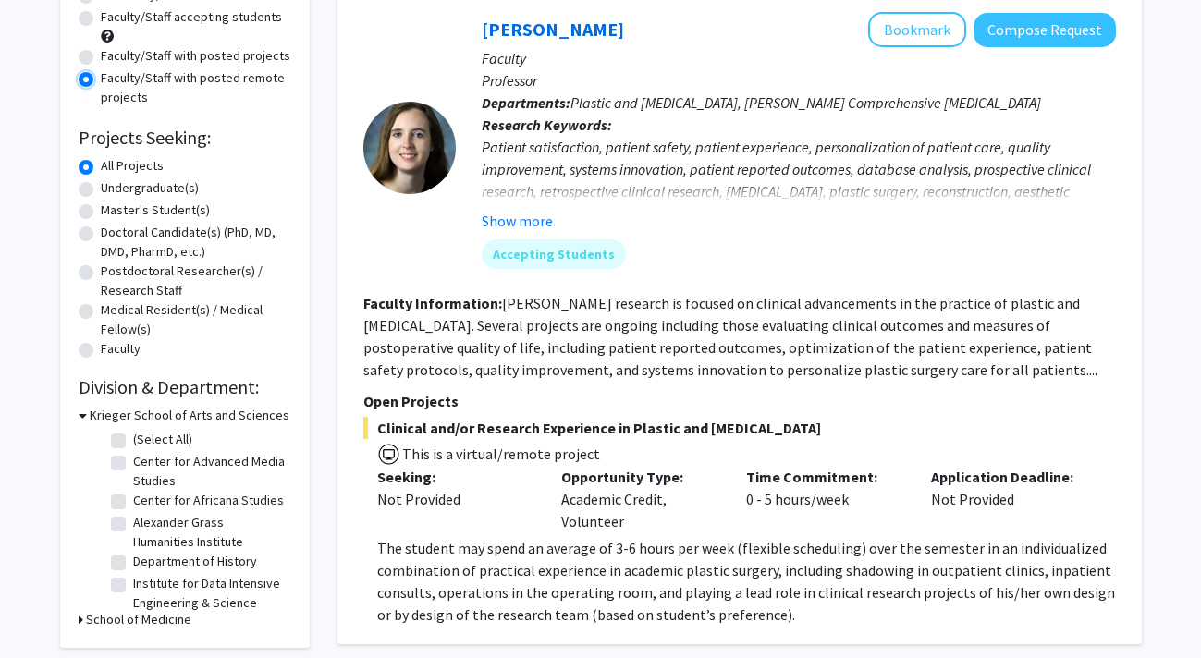
scroll to position [85, 0]
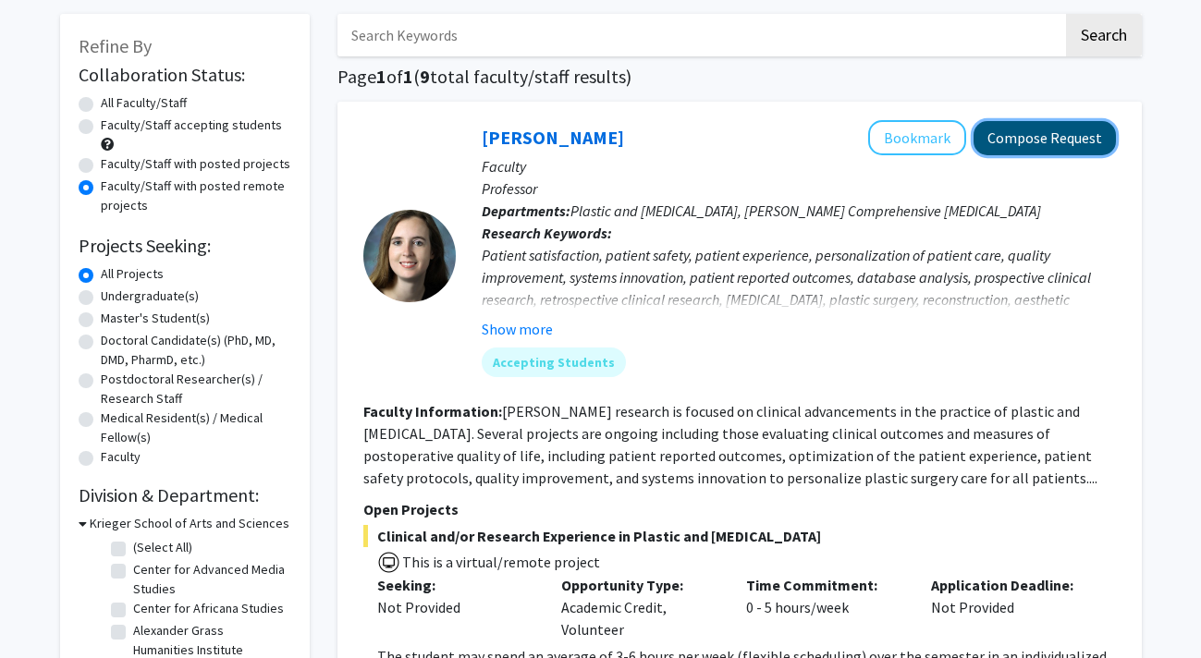
click at [1067, 133] on button "Compose Request" at bounding box center [1045, 138] width 142 height 34
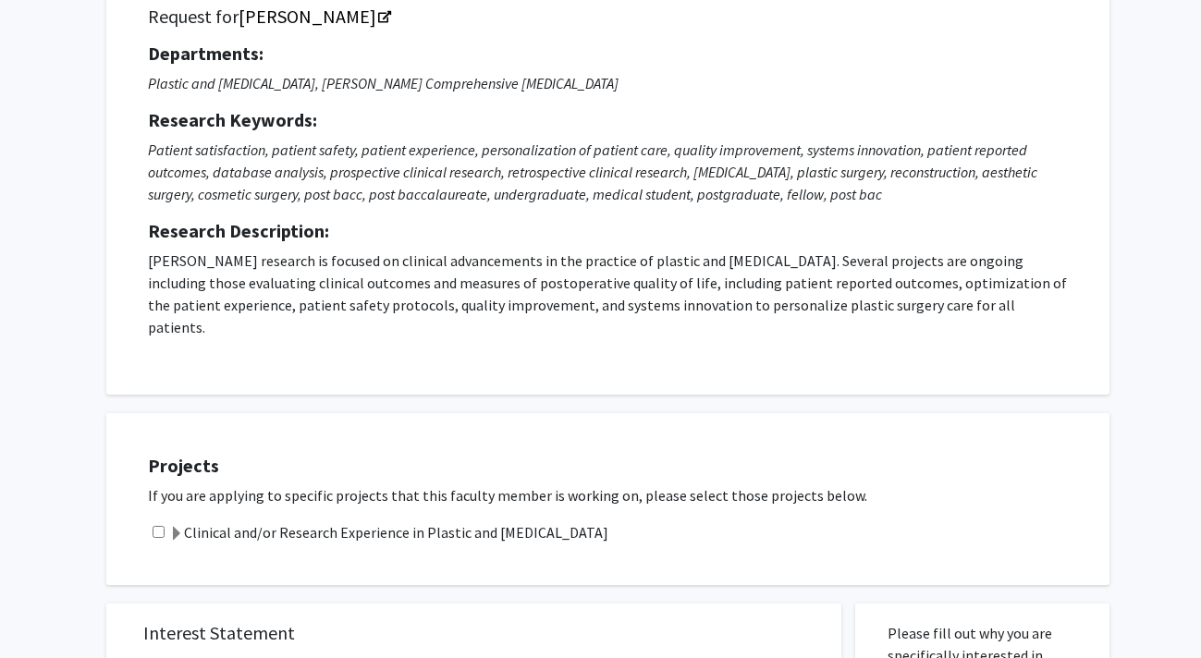
scroll to position [396, 0]
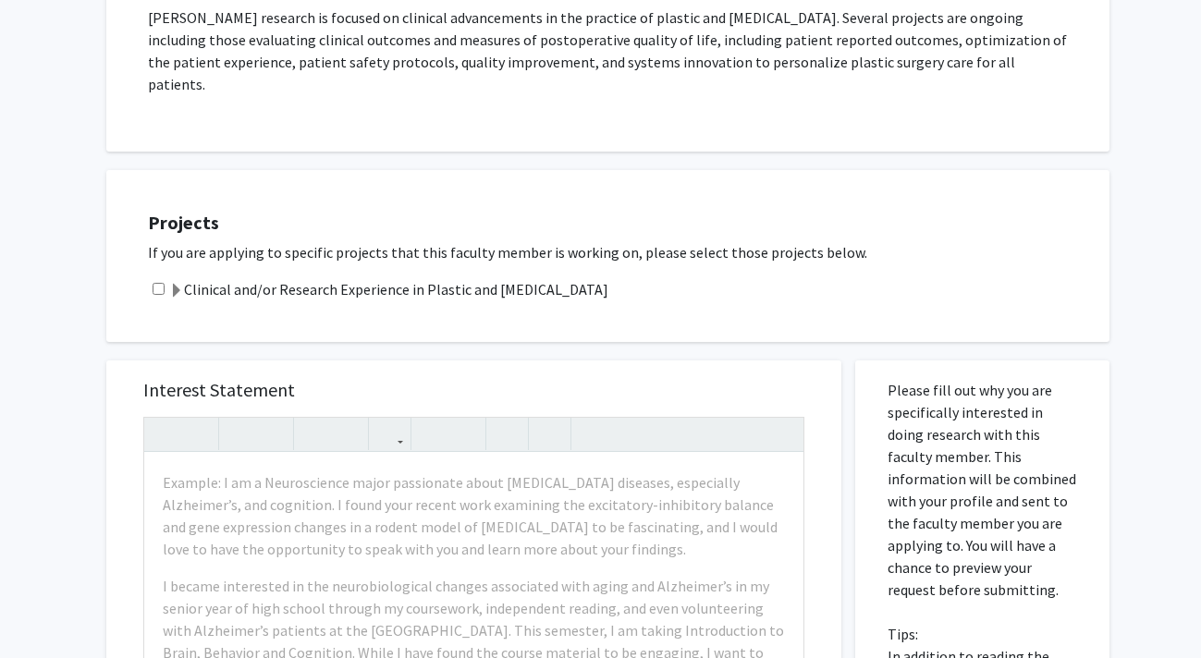
click at [155, 283] on input "checkbox" at bounding box center [159, 289] width 12 height 12
checkbox input "true"
click at [177, 284] on span at bounding box center [176, 291] width 15 height 15
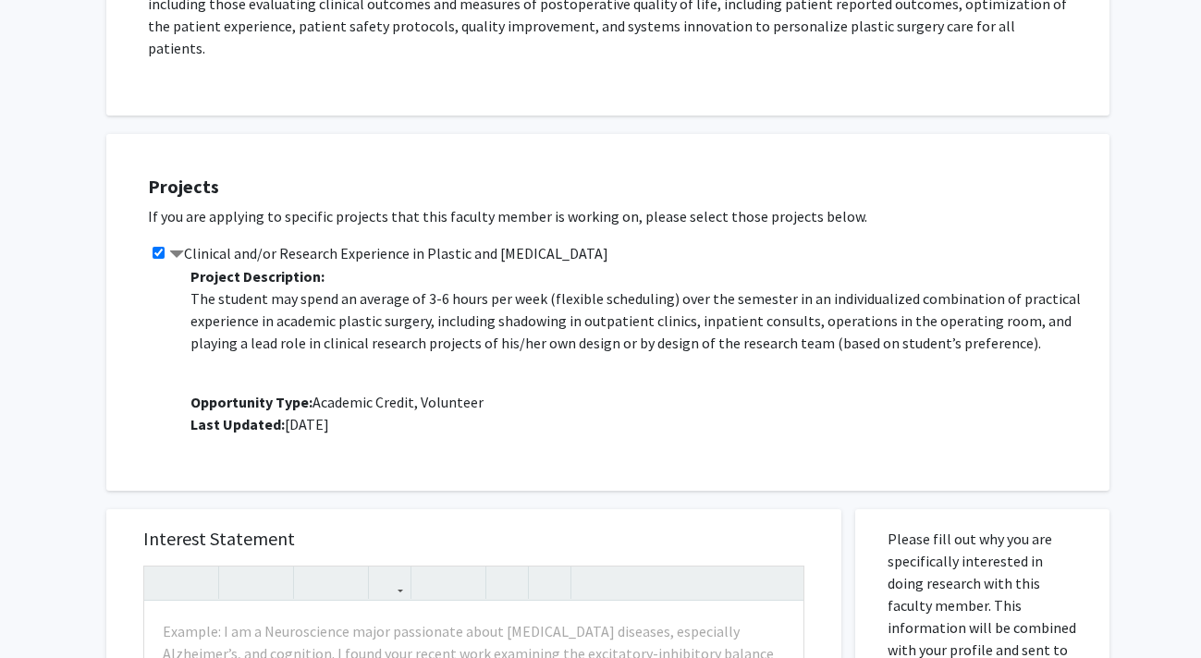
scroll to position [0, 0]
